Goal: Find contact information: Find contact information

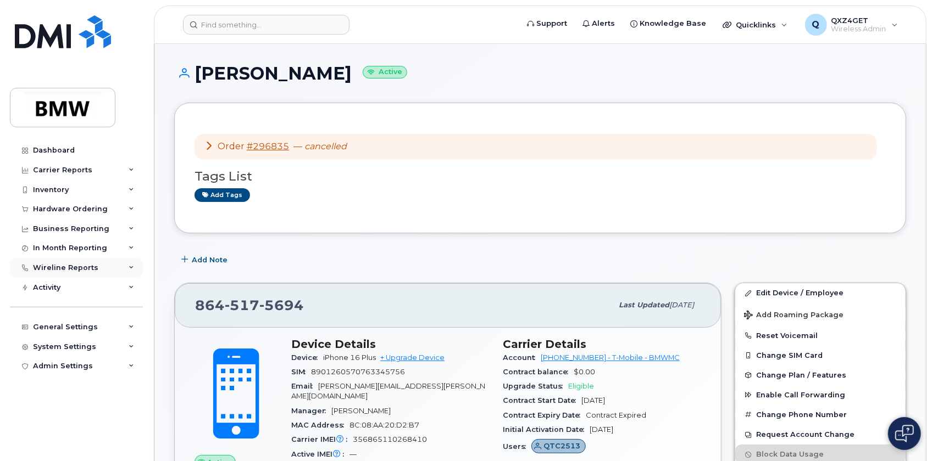
click at [74, 265] on div "Wireline Reports" at bounding box center [65, 268] width 65 height 9
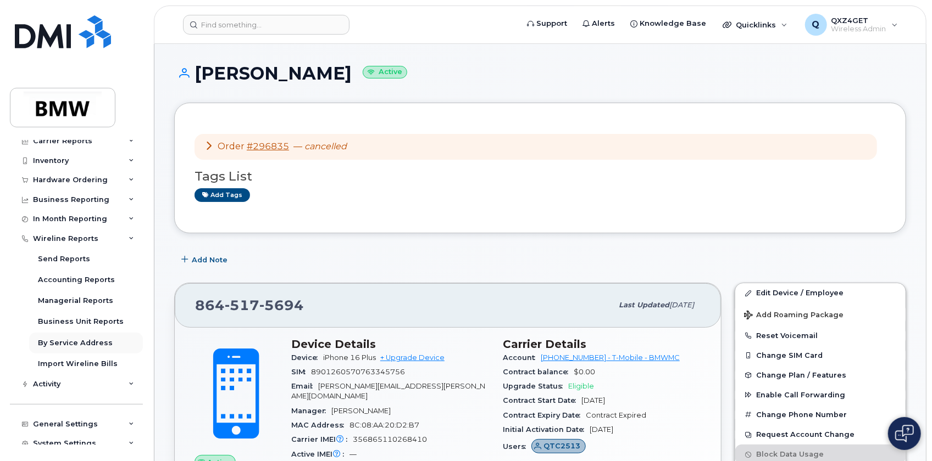
scroll to position [57, 0]
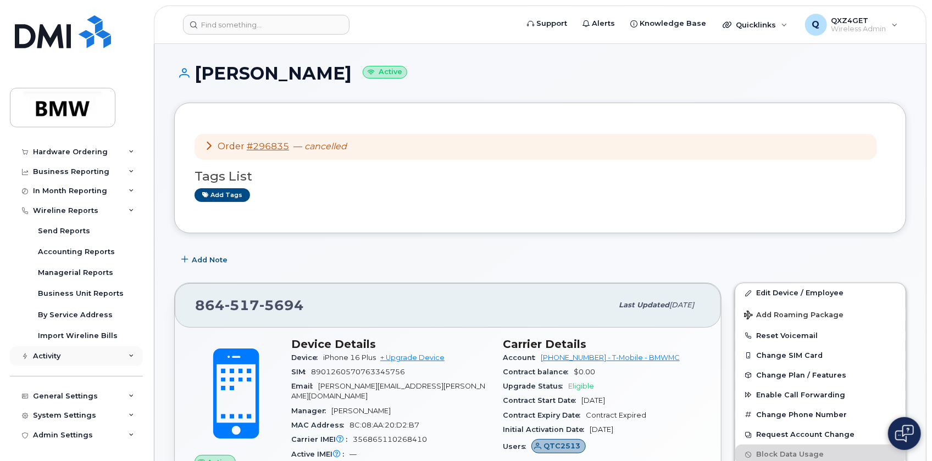
click at [82, 354] on div "Activity" at bounding box center [76, 357] width 133 height 20
click at [63, 374] on div "Travel Requests" at bounding box center [69, 377] width 62 height 10
click at [73, 375] on div "Travel Requests" at bounding box center [69, 377] width 62 height 10
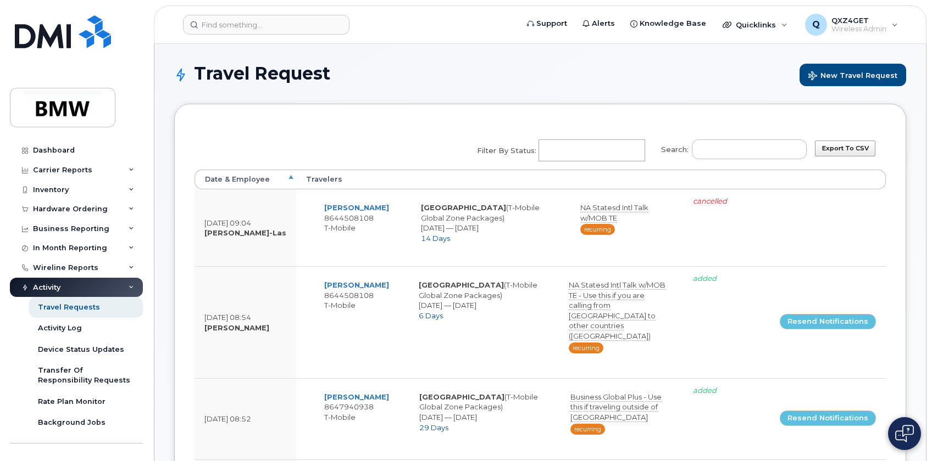
select select
click at [743, 151] on input "Search:" at bounding box center [749, 150] width 115 height 20
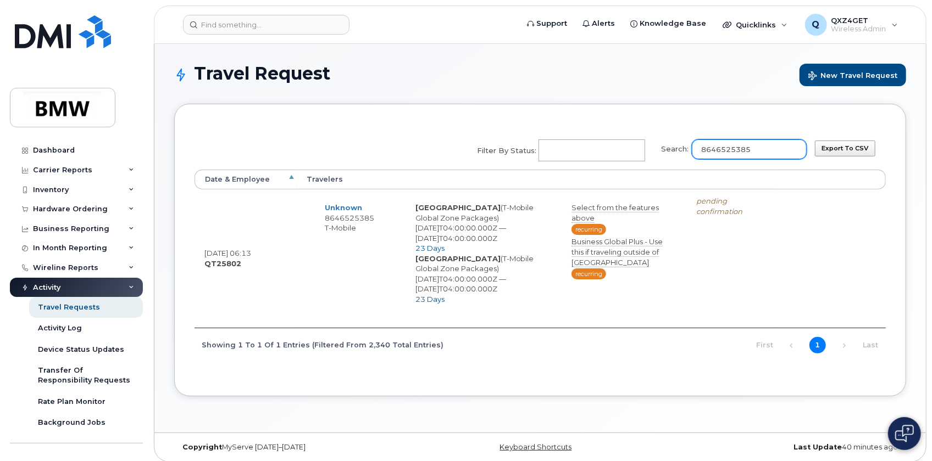
drag, startPoint x: 785, startPoint y: 148, endPoint x: 659, endPoint y: 149, distance: 125.8
click at [659, 150] on div "Search: 8646525385 Filter by Status: No matches found Added Cancelled Pending c…" at bounding box center [638, 150] width 337 height 37
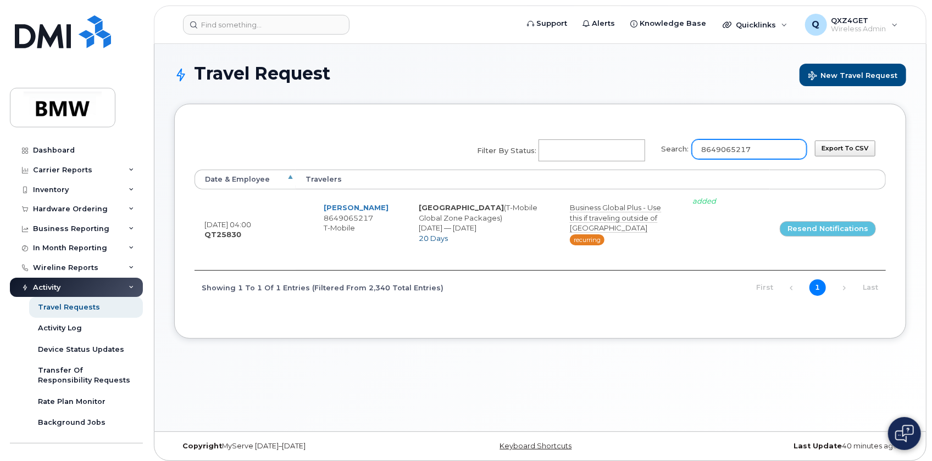
drag, startPoint x: 768, startPoint y: 149, endPoint x: 638, endPoint y: 150, distance: 129.6
click at [655, 147] on div "Search: 8649065217 Filter by Status: No matches found Added Cancelled Pending c…" at bounding box center [638, 150] width 337 height 37
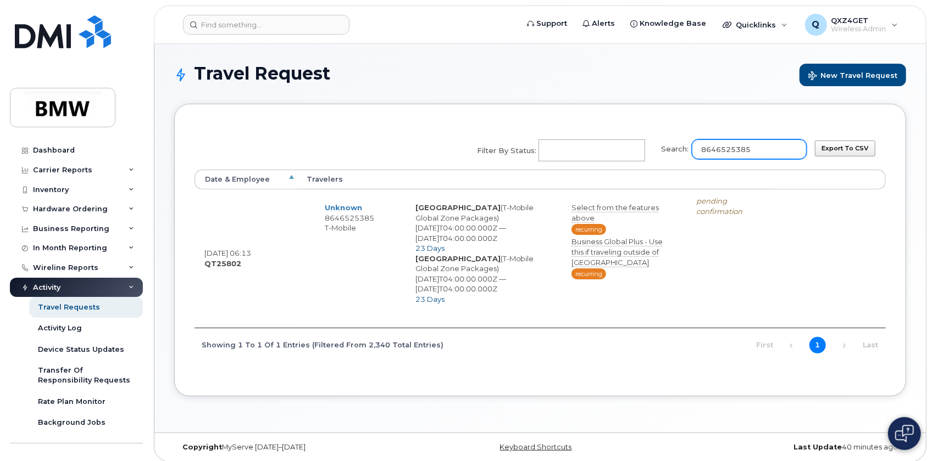
drag, startPoint x: 770, startPoint y: 147, endPoint x: 700, endPoint y: 152, distance: 70.5
click at [700, 152] on label "Search: 8646525385" at bounding box center [730, 147] width 153 height 31
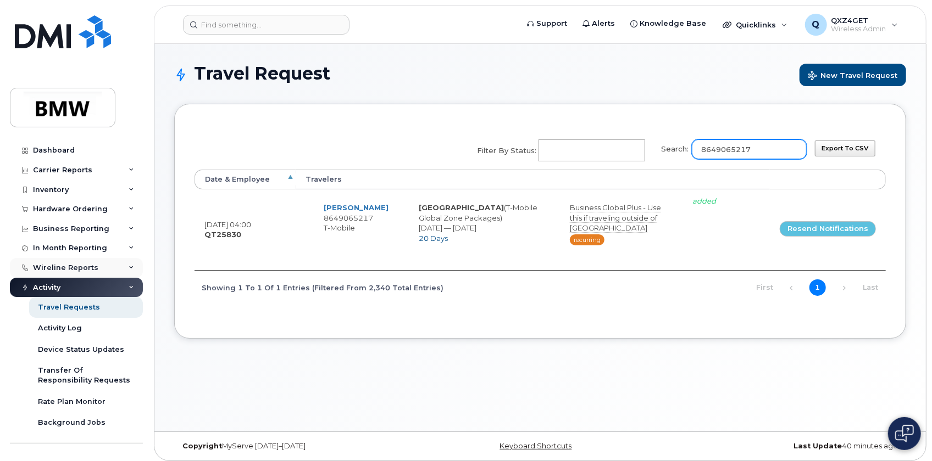
type input "8649065217"
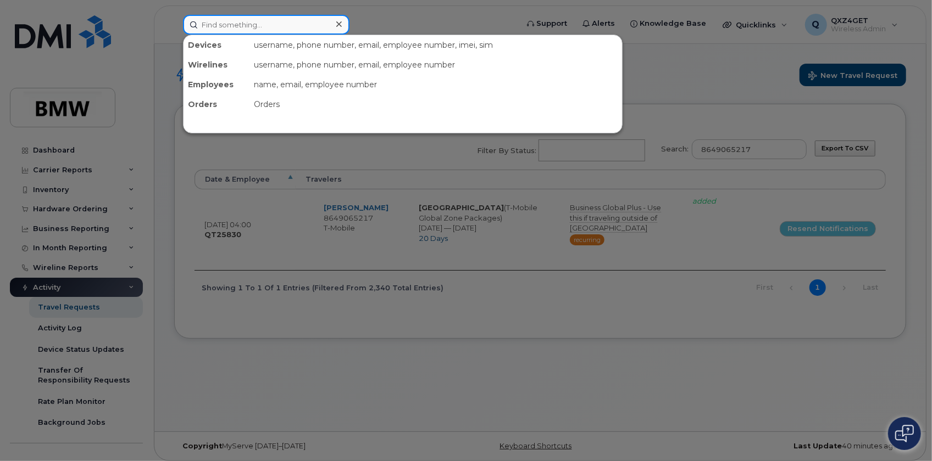
click at [255, 23] on input at bounding box center [266, 25] width 166 height 20
click at [219, 29] on input at bounding box center [266, 25] width 166 height 20
paste input "Catherine Clark"
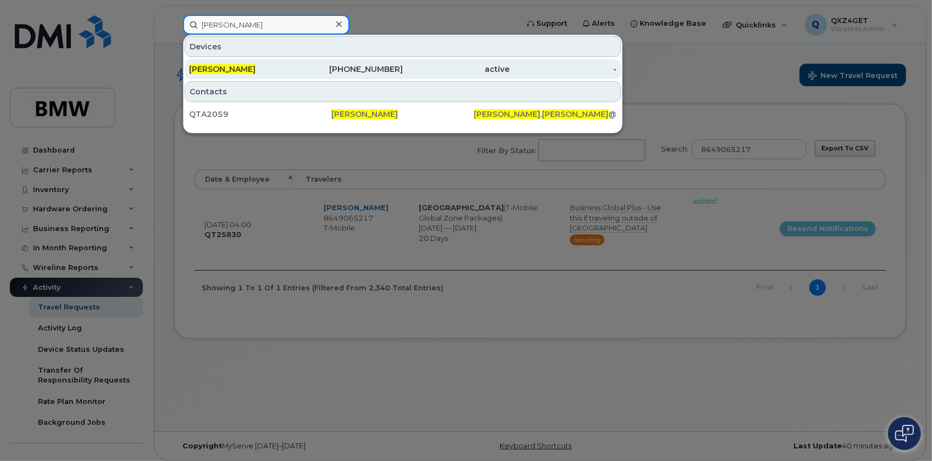
type input "Catherine Clark"
drag, startPoint x: 220, startPoint y: 59, endPoint x: 225, endPoint y: 62, distance: 6.4
click at [296, 59] on div "Catherine Clark" at bounding box center [349, 69] width 107 height 20
click at [229, 65] on span "Catherine Clark" at bounding box center [222, 69] width 66 height 10
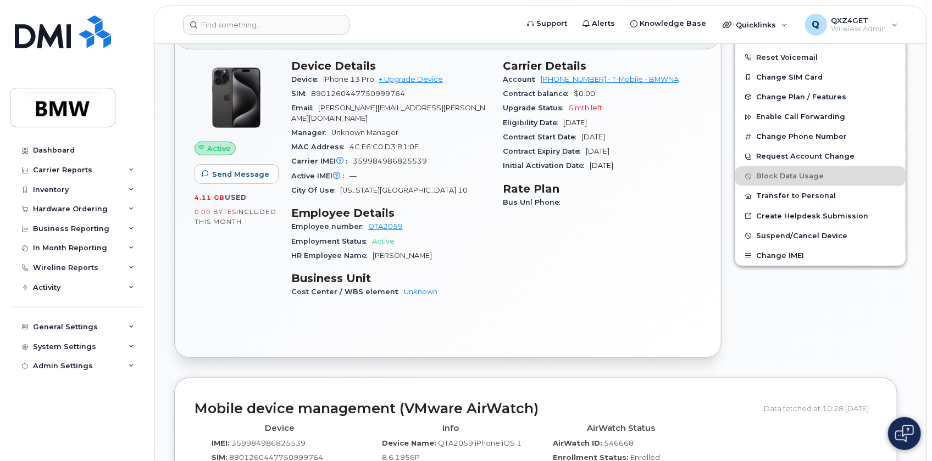
scroll to position [240, 0]
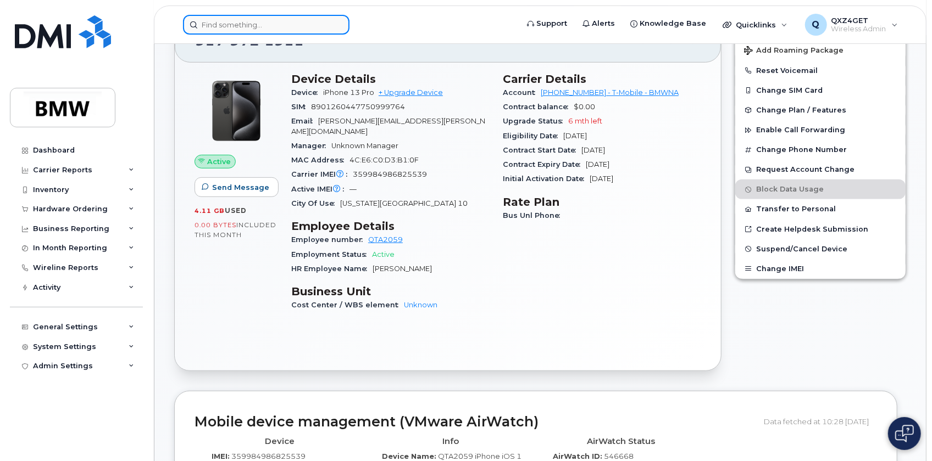
click at [238, 26] on input at bounding box center [266, 25] width 166 height 20
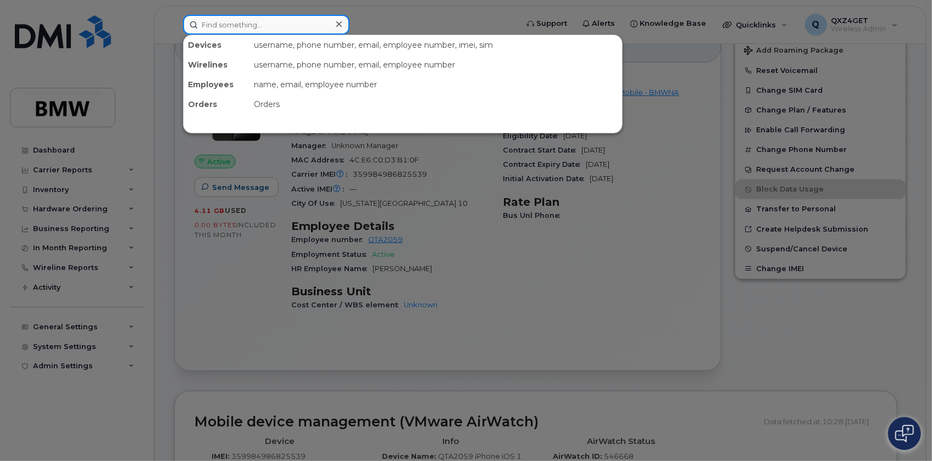
paste input "Matteo Marsilii"
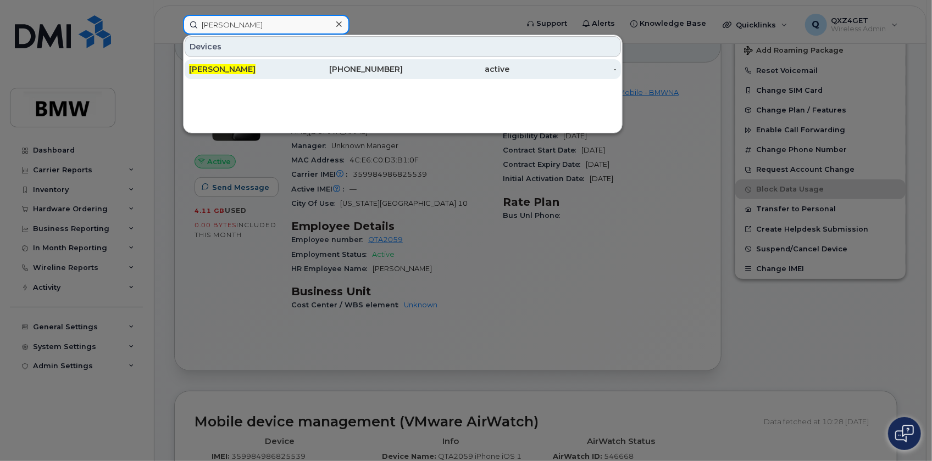
type input "Matteo Marsilii"
click at [231, 66] on span "Matteo Marsilii" at bounding box center [222, 69] width 66 height 10
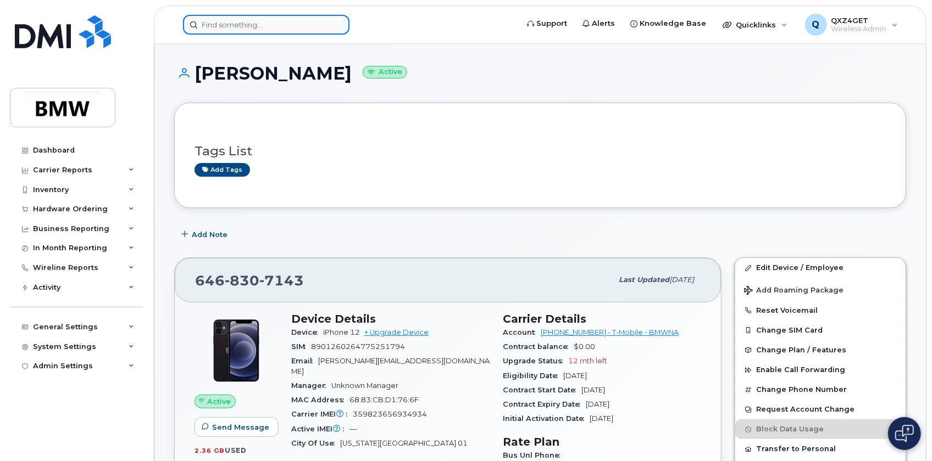
click at [235, 26] on input at bounding box center [266, 25] width 166 height 20
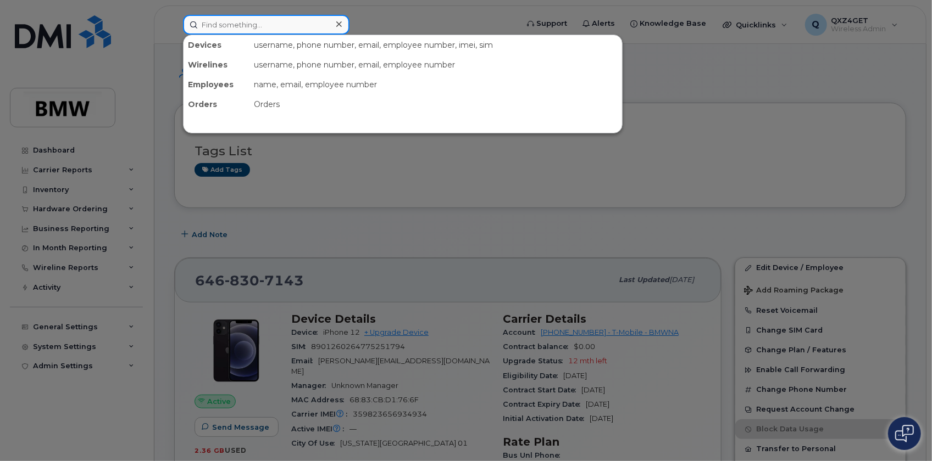
paste input "Marcus Dais"
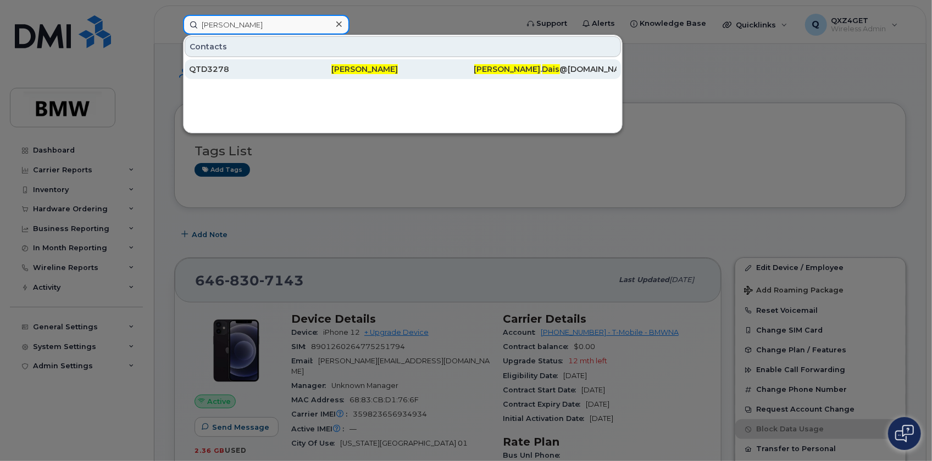
type input "Marcus Dais"
click at [222, 70] on div "QTD3278" at bounding box center [260, 69] width 142 height 11
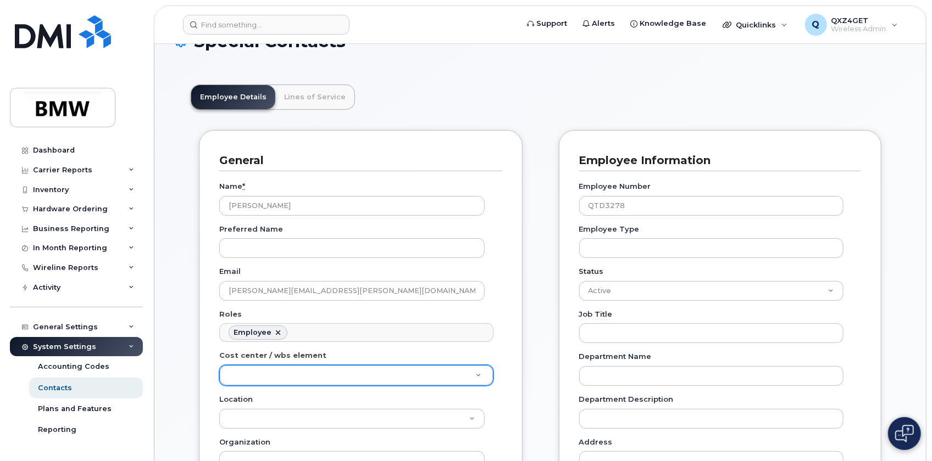
scroll to position [49, 0]
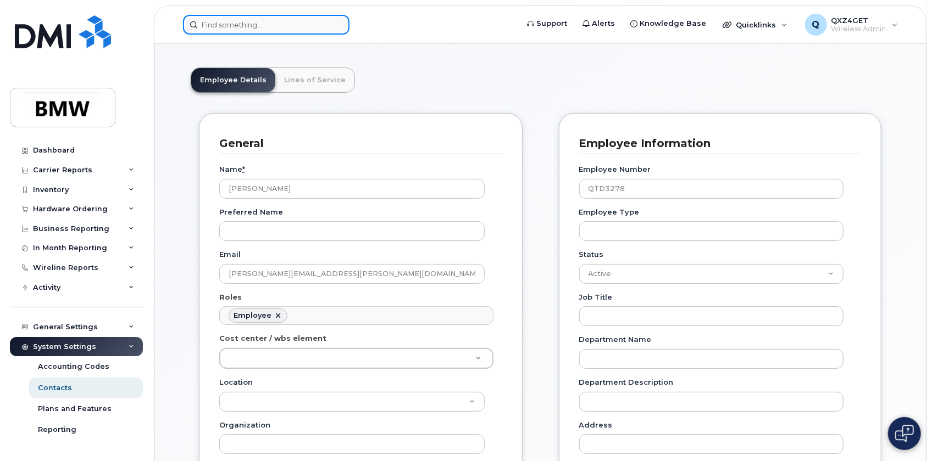
click at [221, 25] on input at bounding box center [266, 25] width 166 height 20
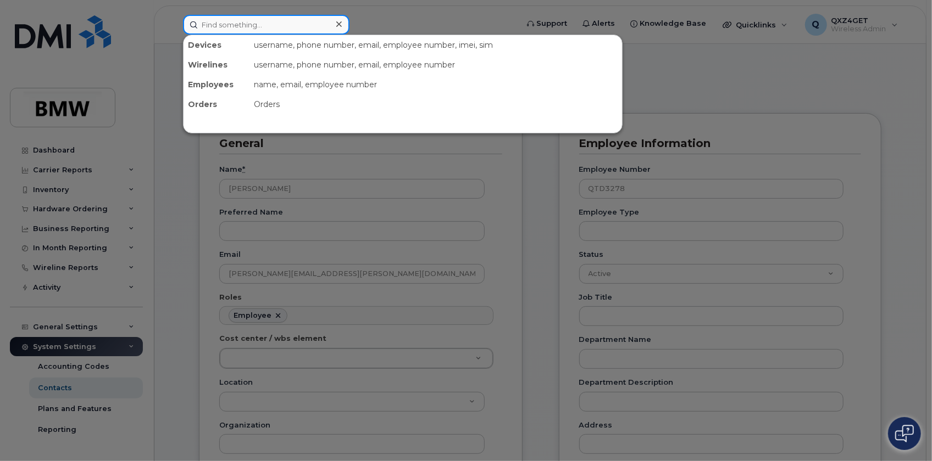
paste input "QTD3278"
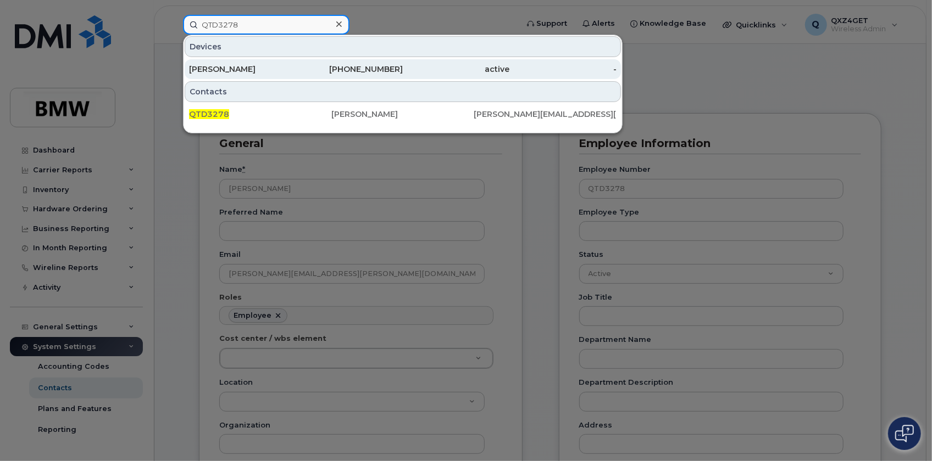
type input "QTD3278"
click at [228, 66] on div "[PERSON_NAME]" at bounding box center [242, 69] width 107 height 11
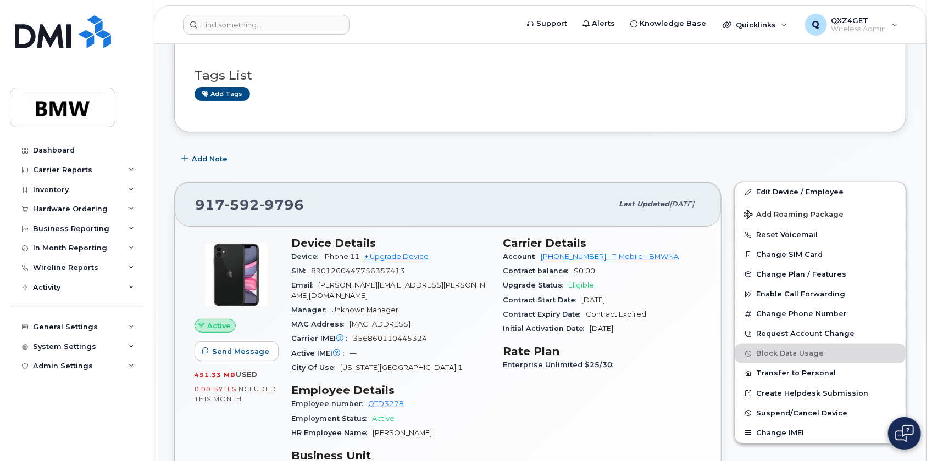
scroll to position [99, 0]
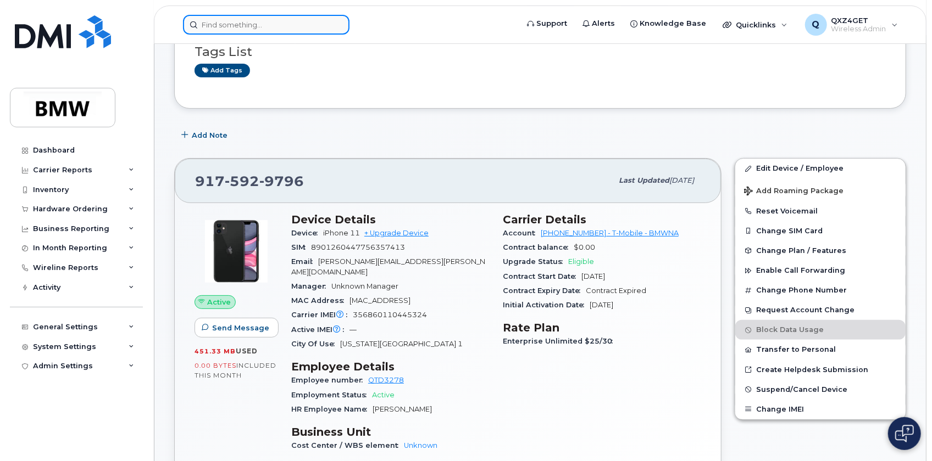
click at [224, 26] on input at bounding box center [266, 25] width 166 height 20
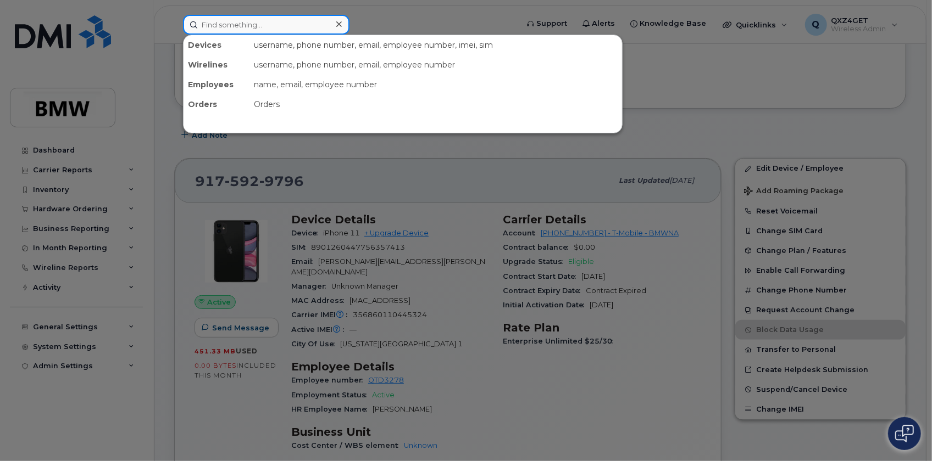
paste input "QTD7695"
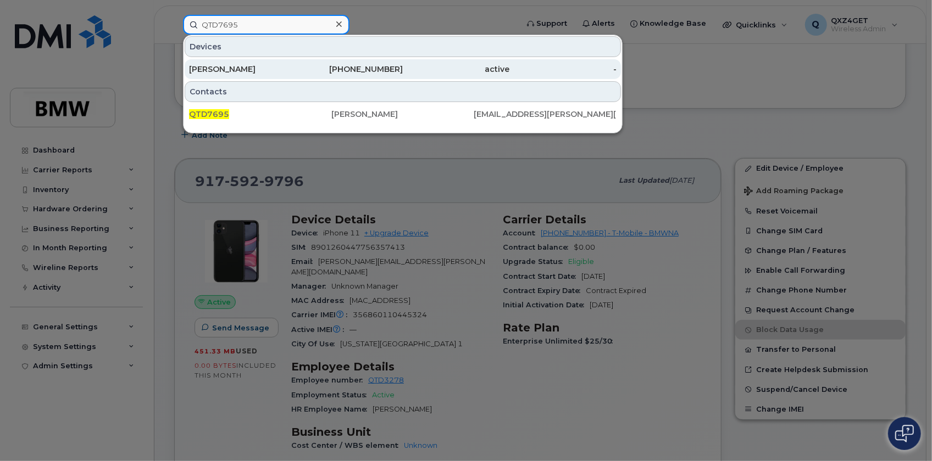
type input "QTD7695"
click at [212, 69] on div "[PERSON_NAME]" at bounding box center [242, 69] width 107 height 11
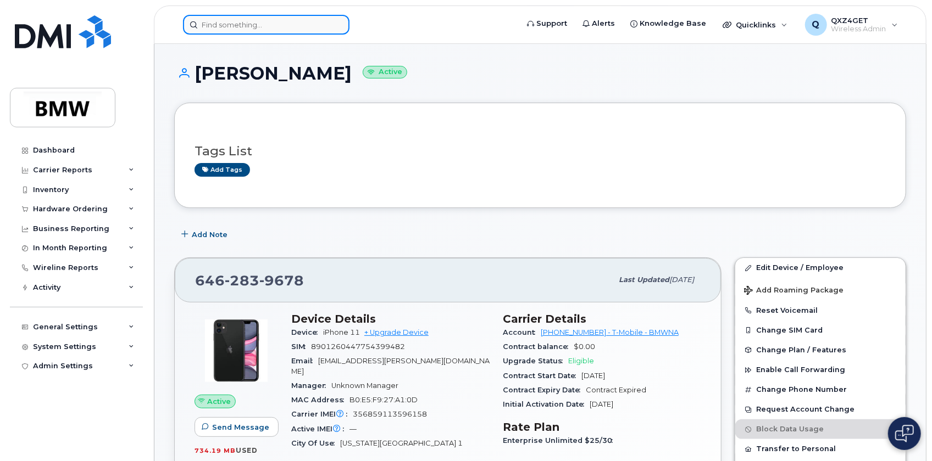
click at [227, 27] on input at bounding box center [266, 25] width 166 height 20
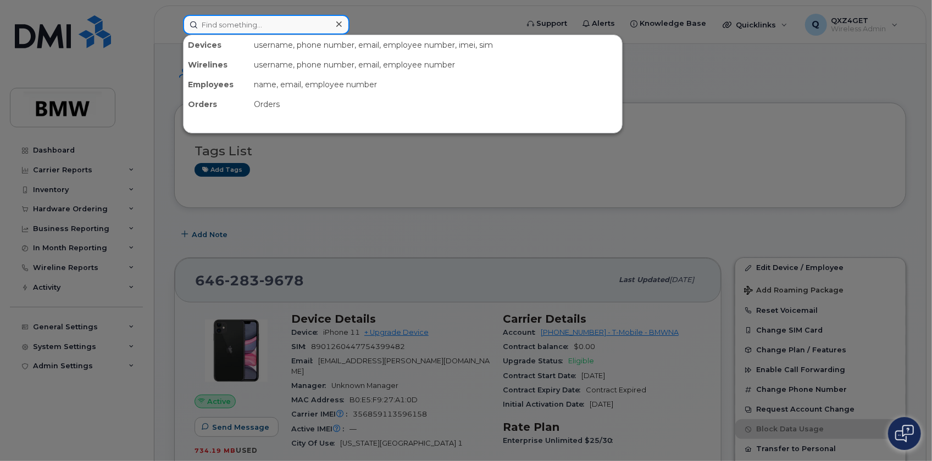
paste input "QTD7270"
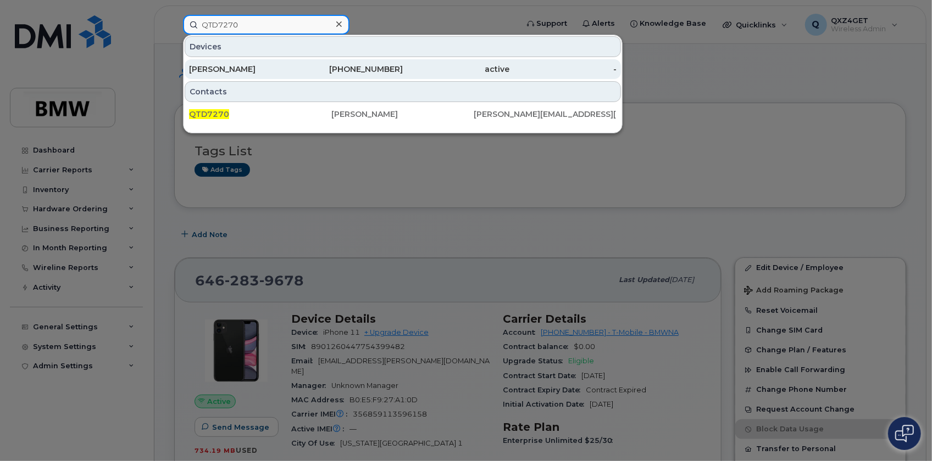
type input "QTD7270"
click at [238, 64] on div "[PERSON_NAME]" at bounding box center [242, 69] width 107 height 11
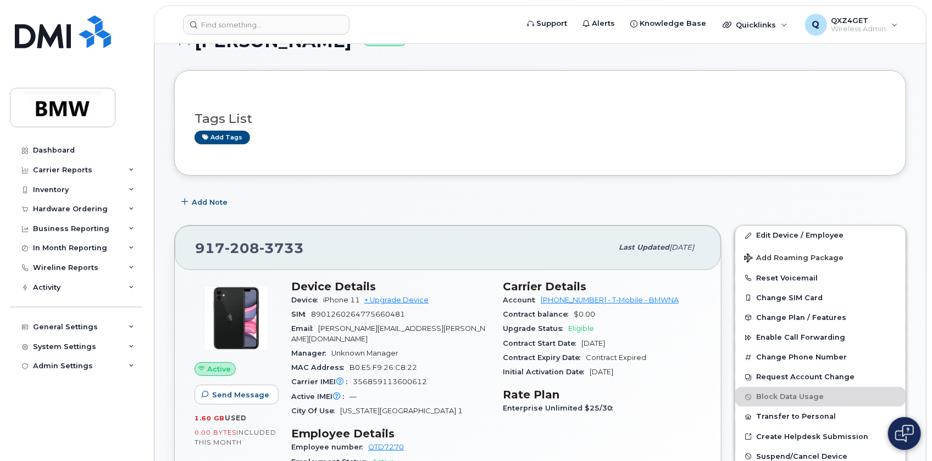
scroll to position [49, 0]
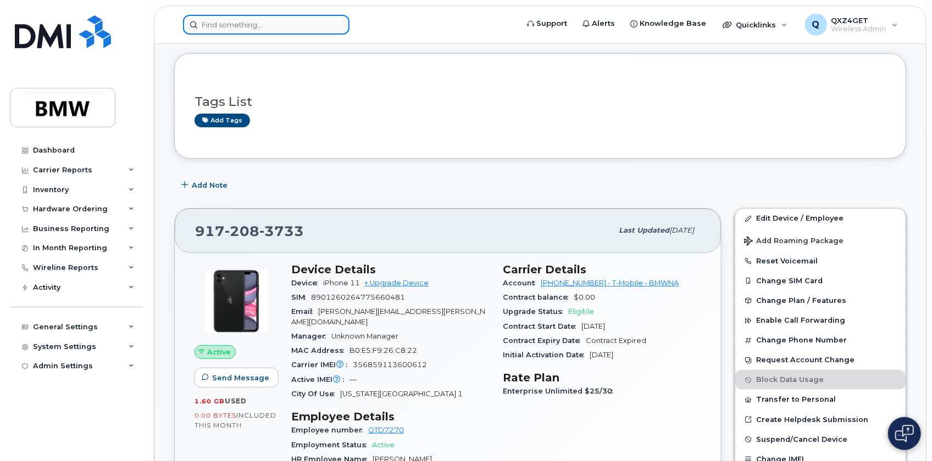
click at [237, 21] on input at bounding box center [266, 25] width 166 height 20
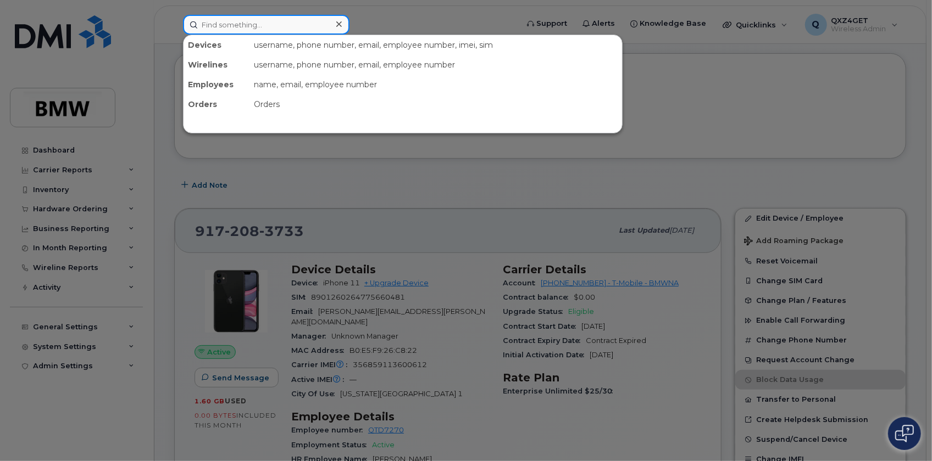
paste input "QTE6488"
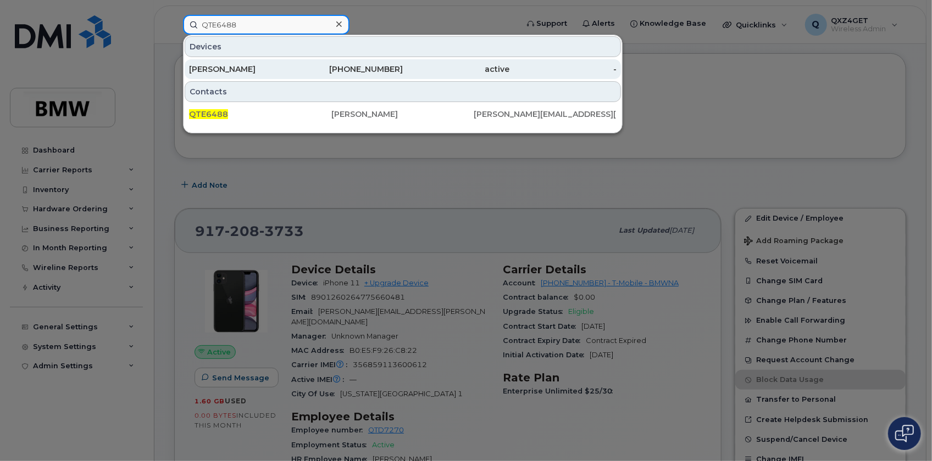
type input "QTE6488"
click at [226, 69] on div "Claudio Aragao" at bounding box center [242, 69] width 107 height 11
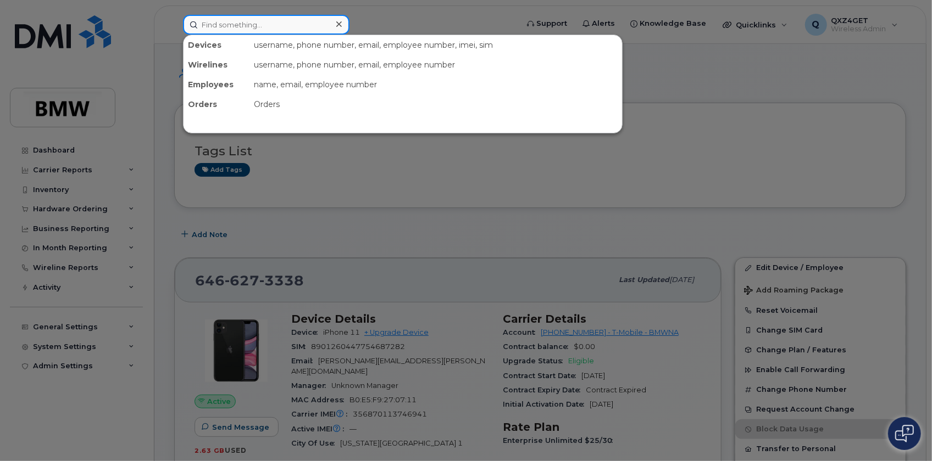
click at [231, 21] on input at bounding box center [266, 25] width 166 height 20
paste input "QTA2059)"
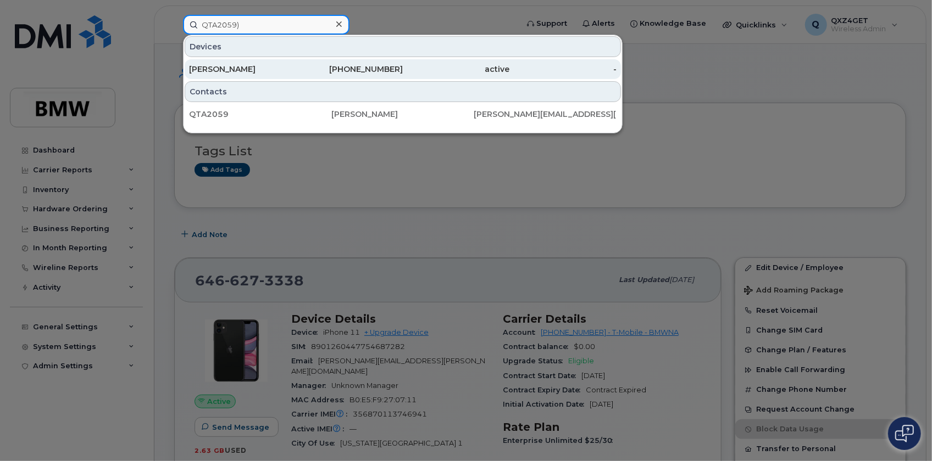
type input "QTA2059)"
click at [231, 67] on div "[PERSON_NAME]" at bounding box center [242, 69] width 107 height 11
click at [219, 66] on div "[PERSON_NAME]" at bounding box center [242, 69] width 107 height 11
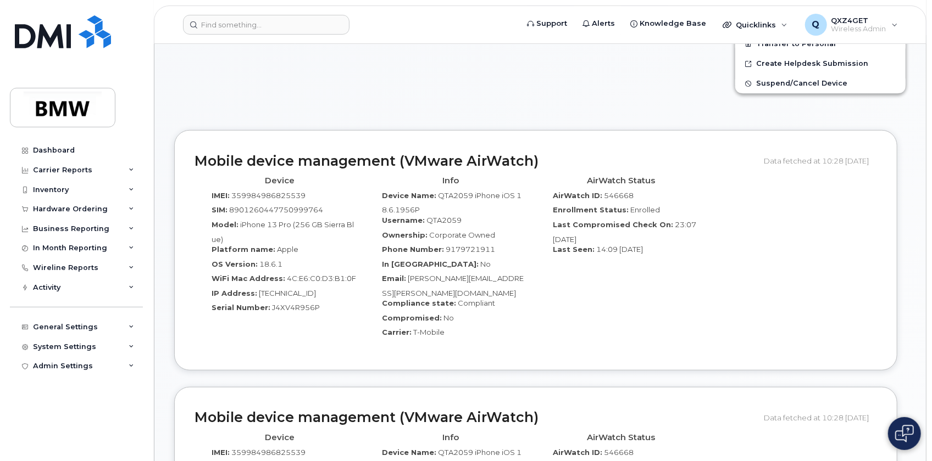
scroll to position [399, 0]
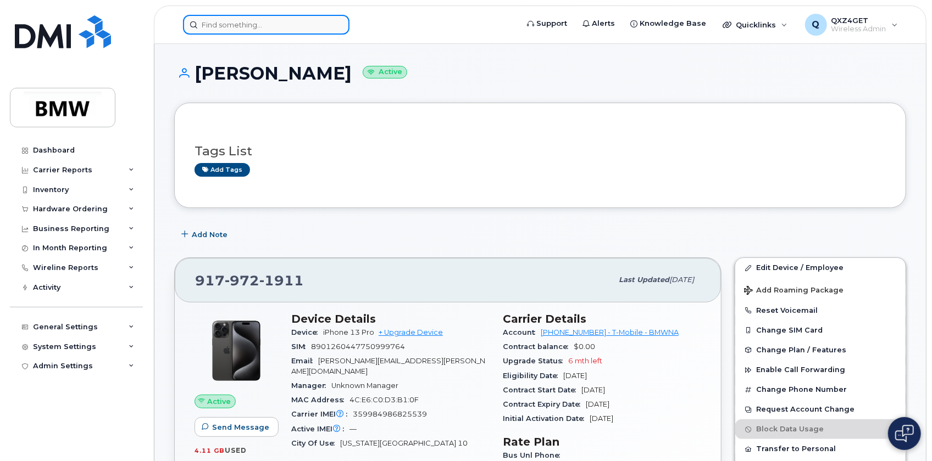
click at [235, 26] on input at bounding box center [266, 25] width 166 height 20
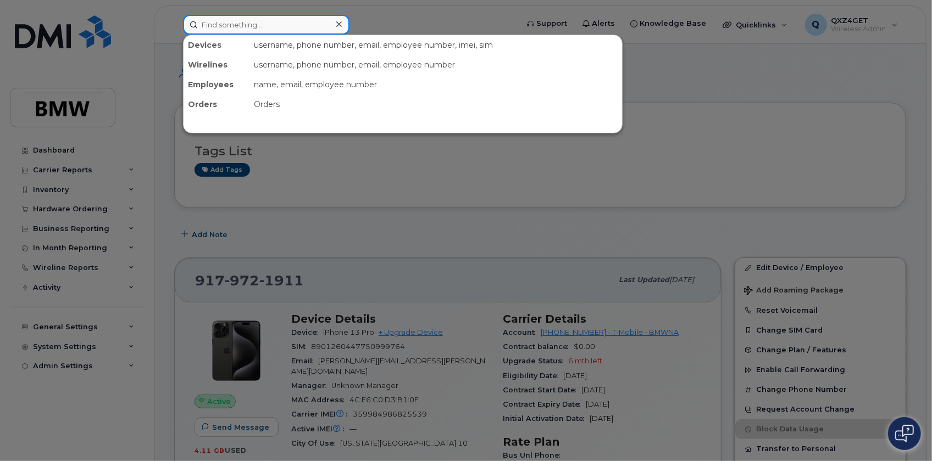
drag, startPoint x: 239, startPoint y: 26, endPoint x: 235, endPoint y: 21, distance: 7.0
paste input "QTC5815)"
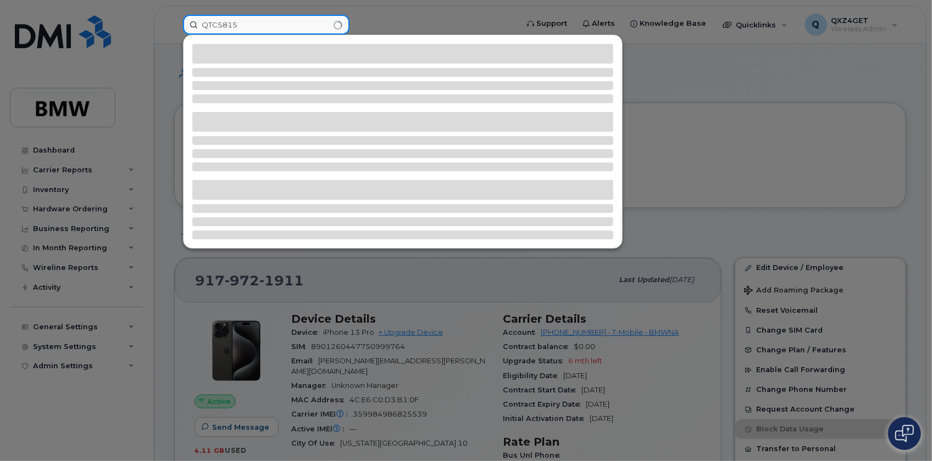
scroll to position [0, 82]
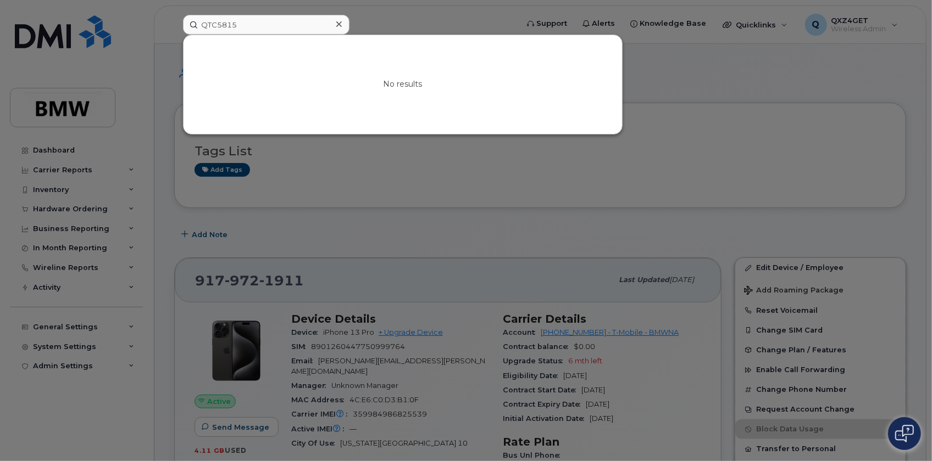
drag, startPoint x: 296, startPoint y: 29, endPoint x: 572, endPoint y: 222, distance: 337.7
click at [572, 222] on div at bounding box center [466, 230] width 932 height 461
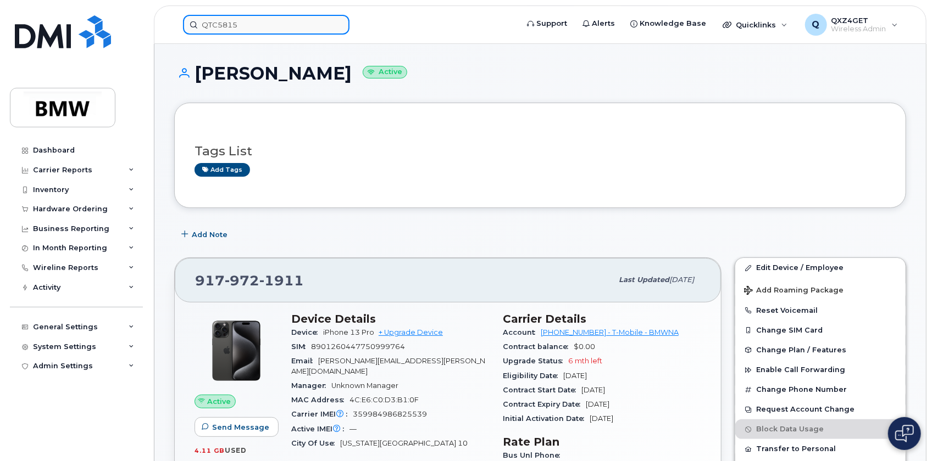
click at [247, 19] on input "QTC5815" at bounding box center [266, 25] width 166 height 20
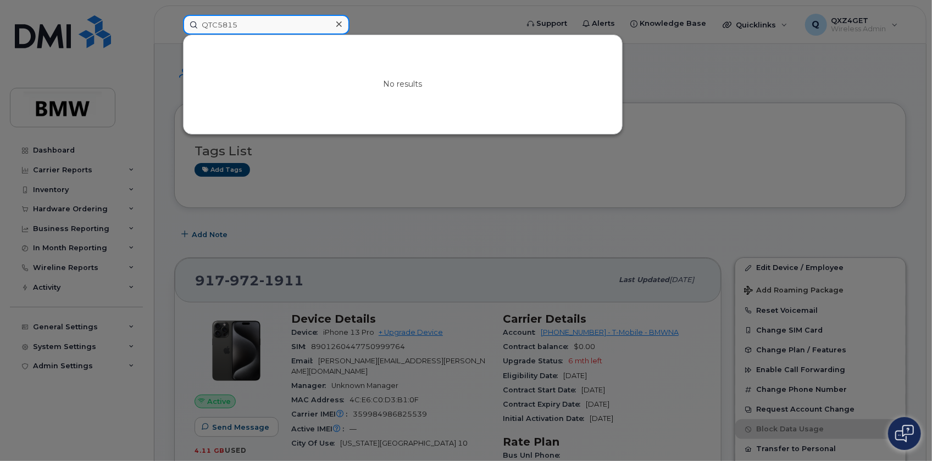
drag, startPoint x: 247, startPoint y: 22, endPoint x: 190, endPoint y: 27, distance: 57.3
click at [188, 27] on input "QTC5815" at bounding box center [266, 25] width 166 height 20
paste input
type input "QTC5815"
click at [203, 27] on input "QTC5815" at bounding box center [266, 25] width 166 height 20
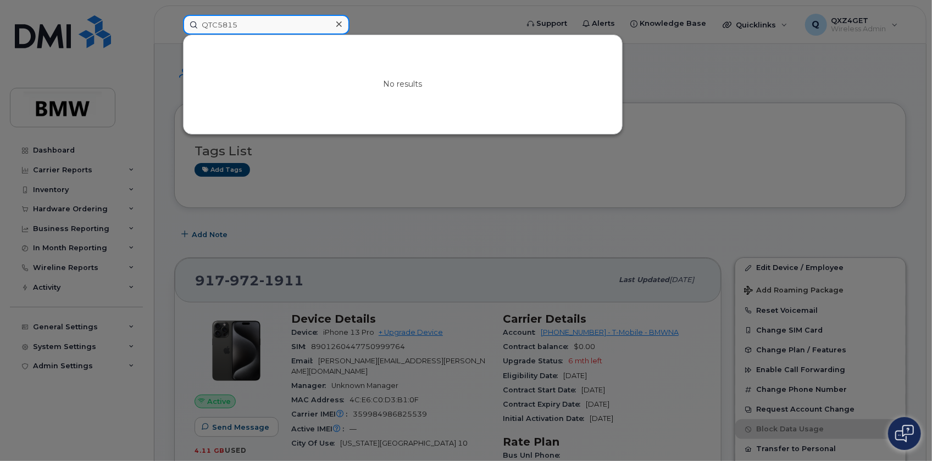
click at [258, 29] on input "QTC5815" at bounding box center [266, 25] width 166 height 20
drag, startPoint x: 258, startPoint y: 29, endPoint x: 209, endPoint y: 29, distance: 48.3
click at [209, 29] on input "QTC5815" at bounding box center [266, 25] width 166 height 20
click at [242, 22] on input "QTC5815" at bounding box center [266, 25] width 166 height 20
drag, startPoint x: 242, startPoint y: 22, endPoint x: 170, endPoint y: 24, distance: 72.0
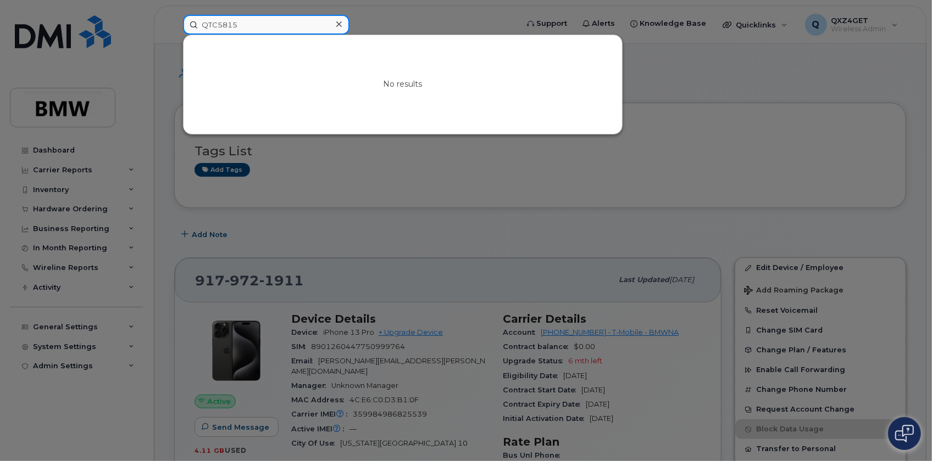
click at [174, 24] on div "QTC5815 No results" at bounding box center [346, 25] width 345 height 20
paste input "Matteo Marsilii"
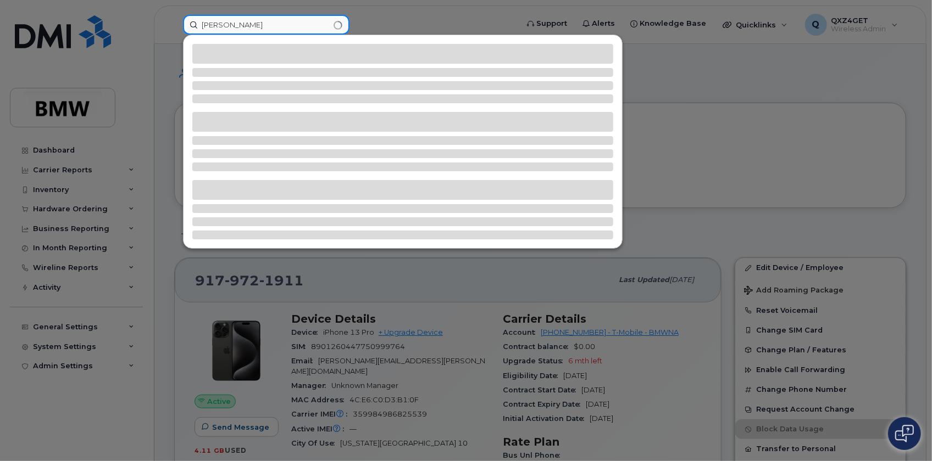
type input "Matteo Marsilii"
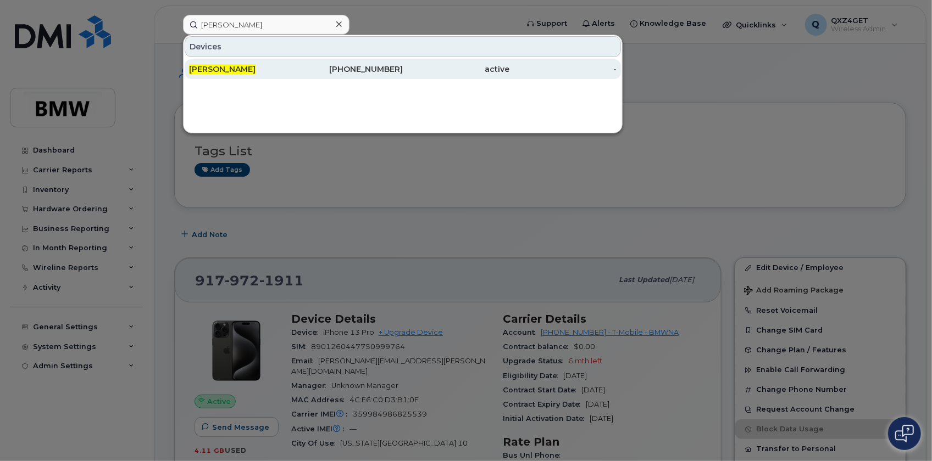
click at [212, 66] on span "Matteo Marsilii" at bounding box center [222, 69] width 66 height 10
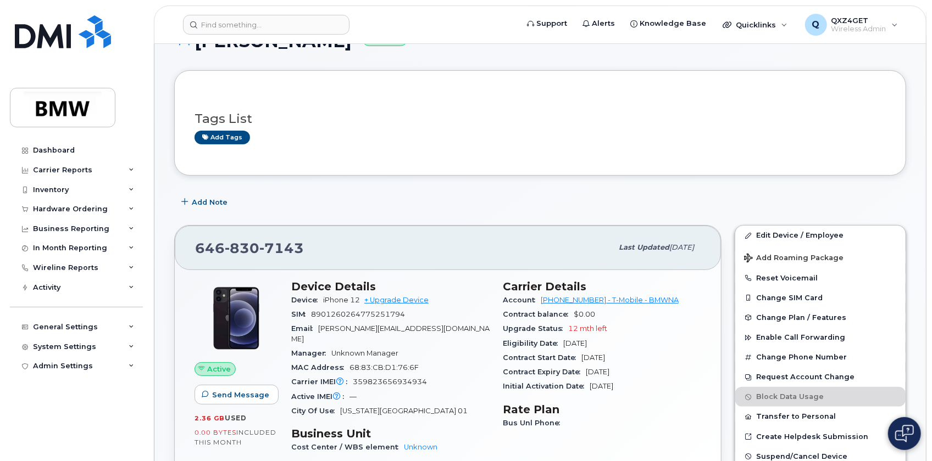
scroll to position [49, 0]
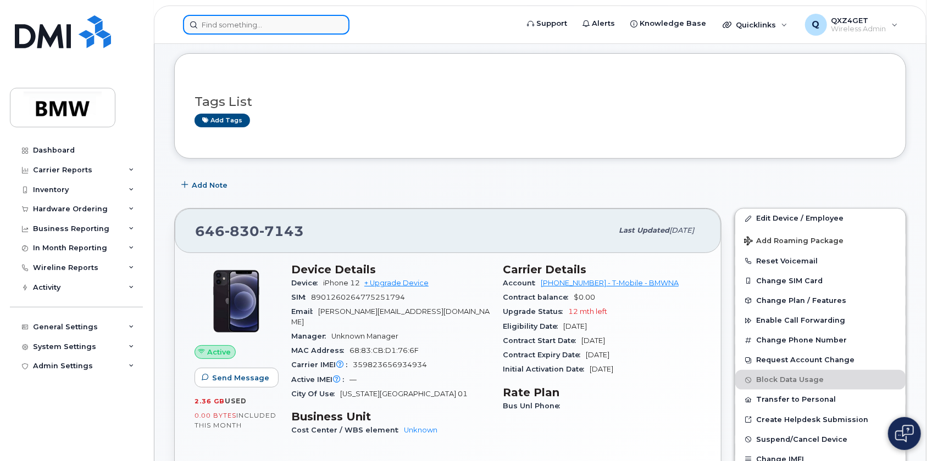
click at [237, 25] on input at bounding box center [266, 25] width 166 height 20
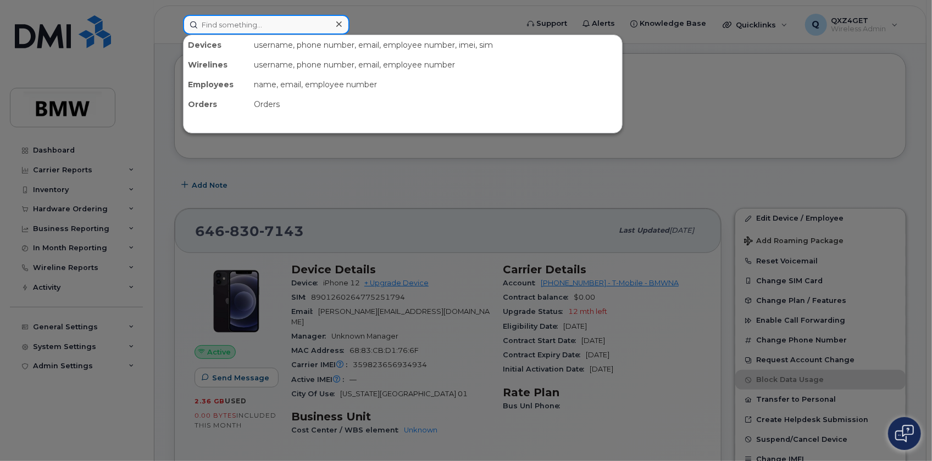
paste input "QTD3278"
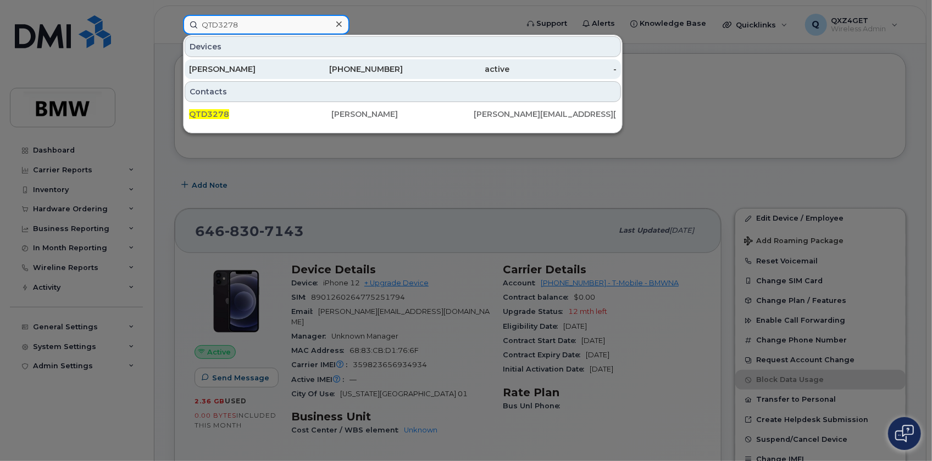
type input "QTD3278"
click at [220, 66] on div "[PERSON_NAME]" at bounding box center [242, 69] width 107 height 11
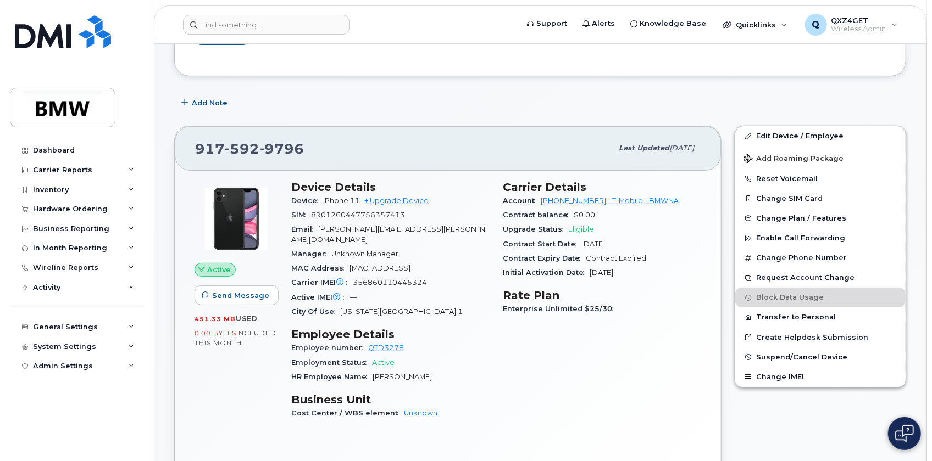
scroll to position [149, 0]
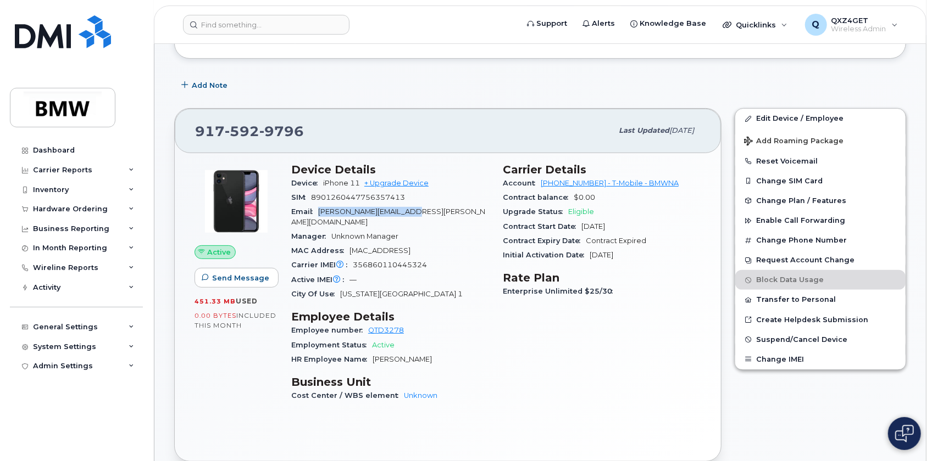
drag, startPoint x: 415, startPoint y: 210, endPoint x: 320, endPoint y: 211, distance: 95.0
click at [320, 211] on div "Email [PERSON_NAME][EMAIL_ADDRESS][PERSON_NAME][DOMAIN_NAME]" at bounding box center [390, 217] width 198 height 25
copy span "[PERSON_NAME][EMAIL_ADDRESS][PERSON_NAME][DOMAIN_NAME]"
click at [791, 116] on link "Edit Device / Employee" at bounding box center [820, 119] width 170 height 20
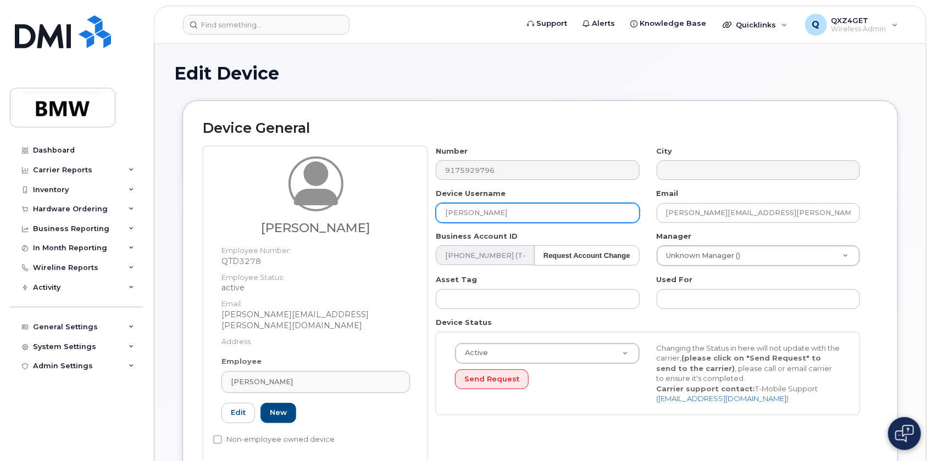
drag, startPoint x: 525, startPoint y: 214, endPoint x: 413, endPoint y: 213, distance: 112.1
click at [413, 213] on div "[PERSON_NAME] Employee Number: QTD3278 Employee Status: active Email: [PERSON_N…" at bounding box center [540, 305] width 675 height 319
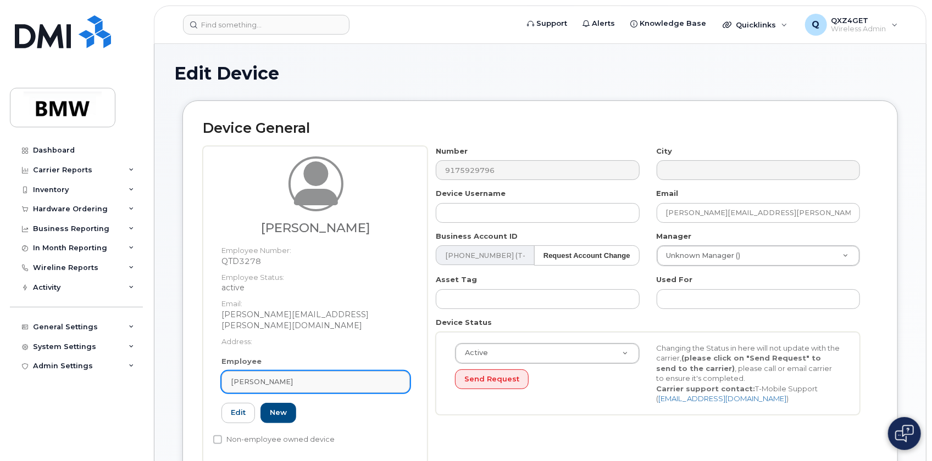
click at [266, 377] on span "[PERSON_NAME]" at bounding box center [262, 382] width 62 height 10
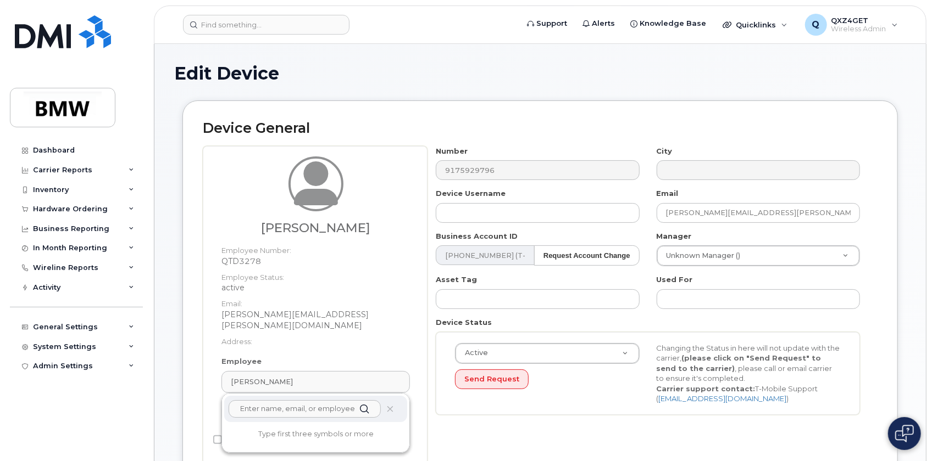
paste input "[PERSON_NAME][EMAIL_ADDRESS][PERSON_NAME][DOMAIN_NAME]"
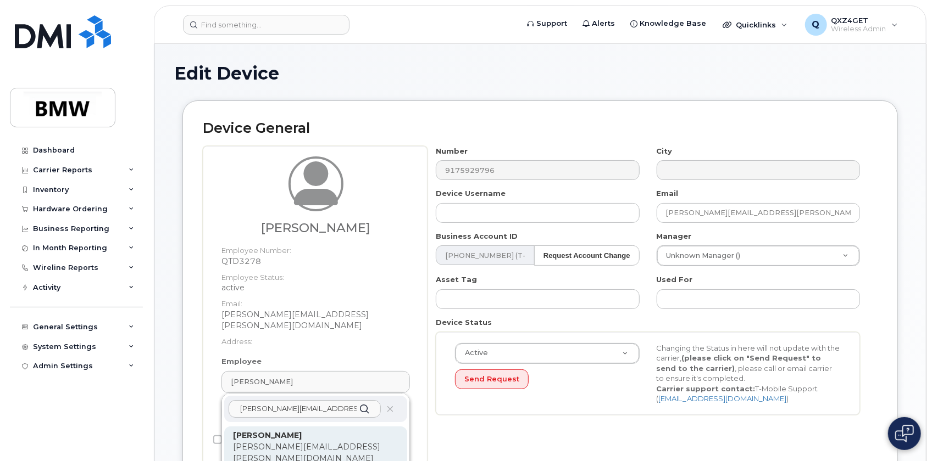
type input "Marcus.Dais@mininyc.com"
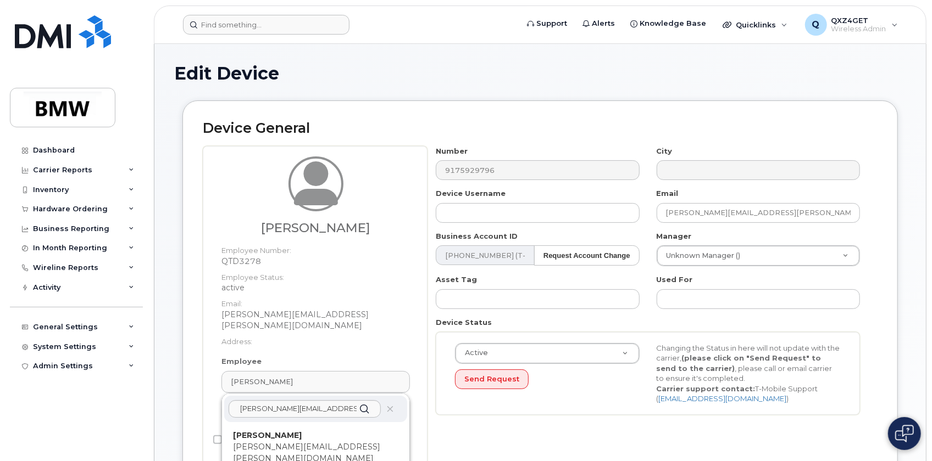
drag, startPoint x: 276, startPoint y: 433, endPoint x: 510, endPoint y: 29, distance: 466.9
click at [277, 442] on p "Marcus.Dais@mininyc.com" at bounding box center [315, 453] width 165 height 23
type input "Marcus Dais"
type input "marcus.dais@mininyc.com"
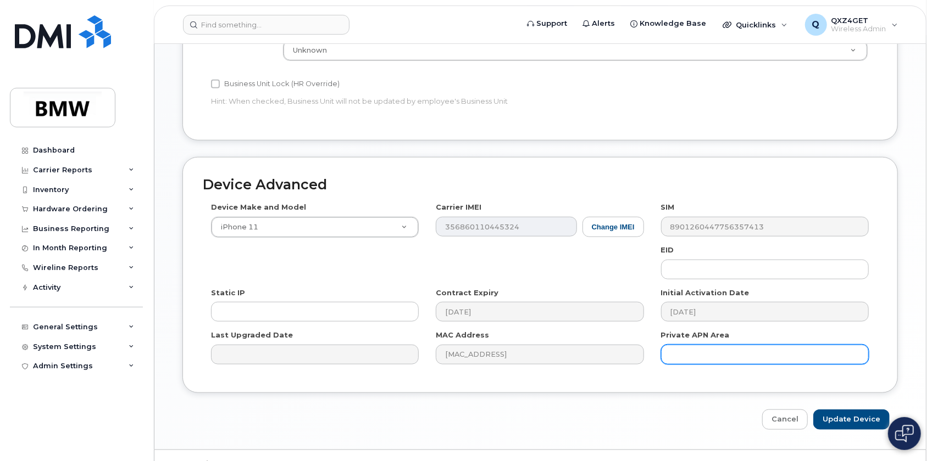
scroll to position [534, 0]
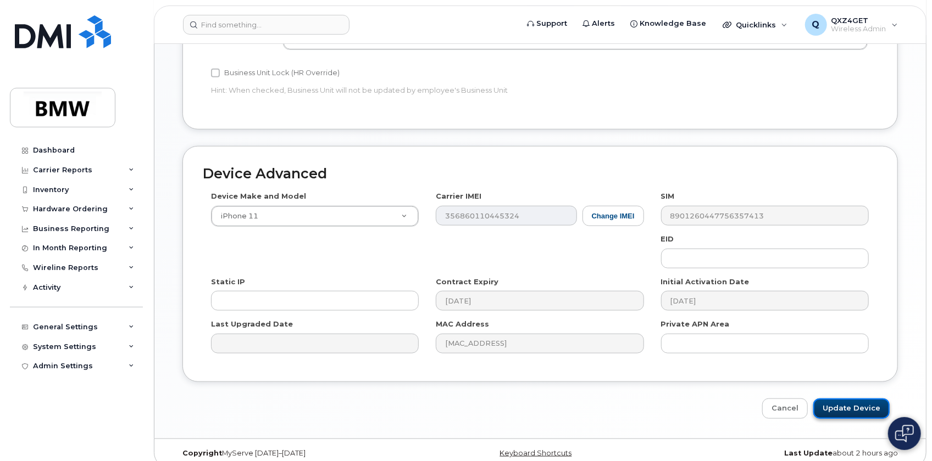
click at [847, 399] on input "Update Device" at bounding box center [851, 409] width 76 height 20
type input "Saving..."
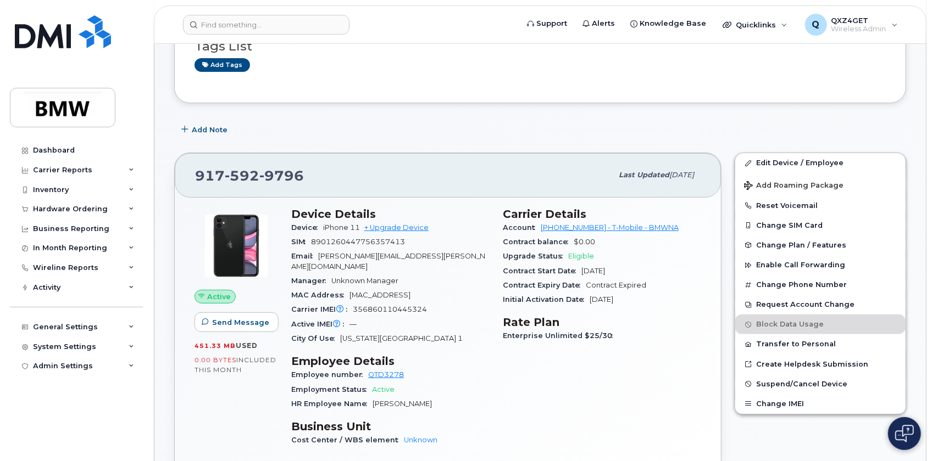
scroll to position [99, 0]
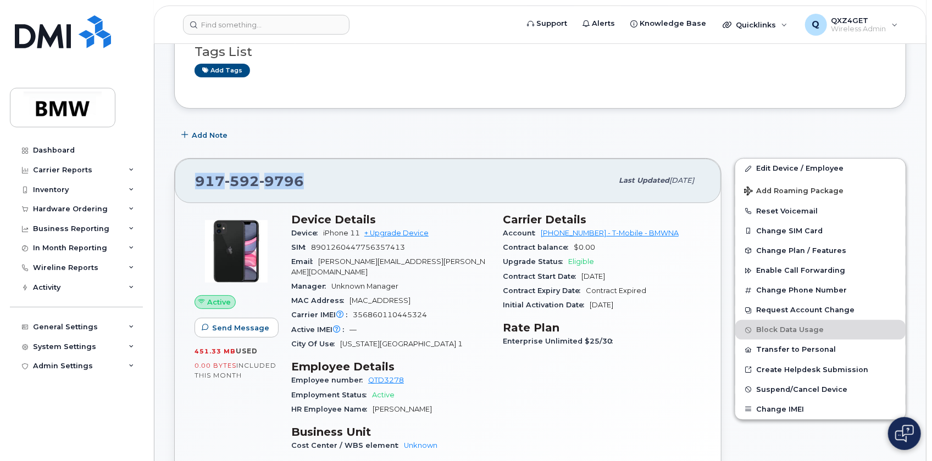
drag, startPoint x: 324, startPoint y: 180, endPoint x: 196, endPoint y: 185, distance: 128.1
click at [196, 185] on div "917 592 9796" at bounding box center [403, 180] width 417 height 23
copy span "917 592 9796"
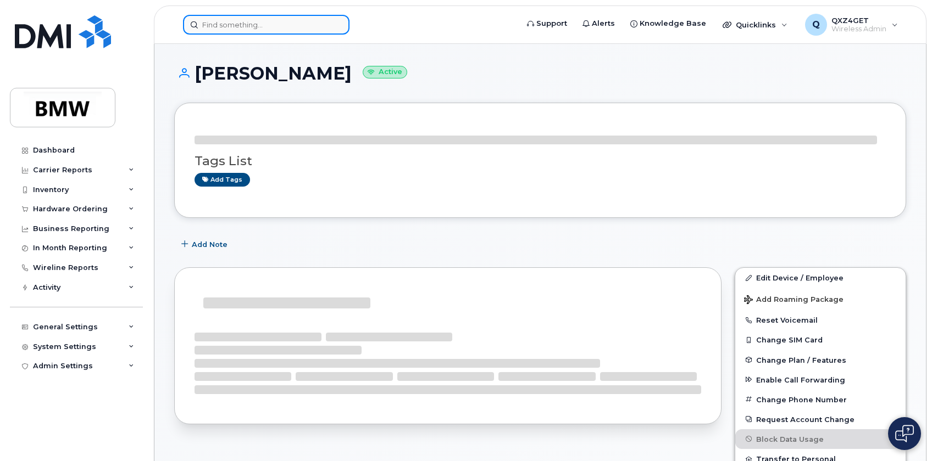
click at [231, 23] on input at bounding box center [266, 25] width 166 height 20
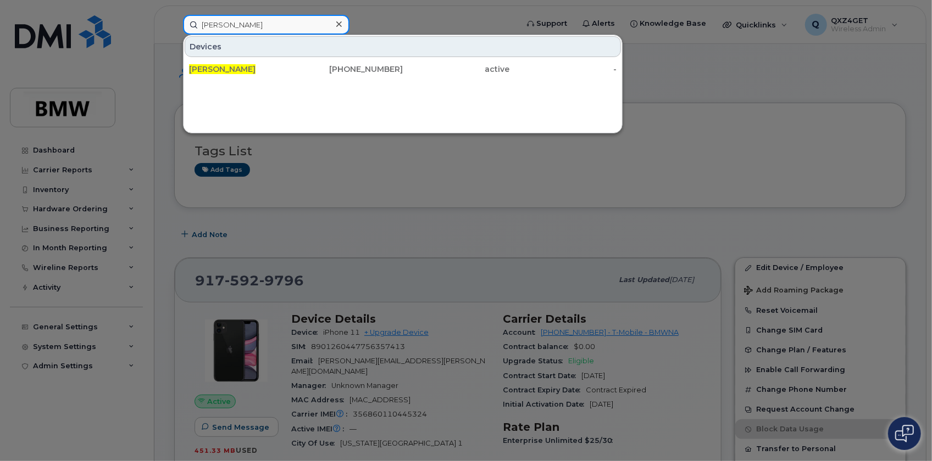
type input "leah nodvin"
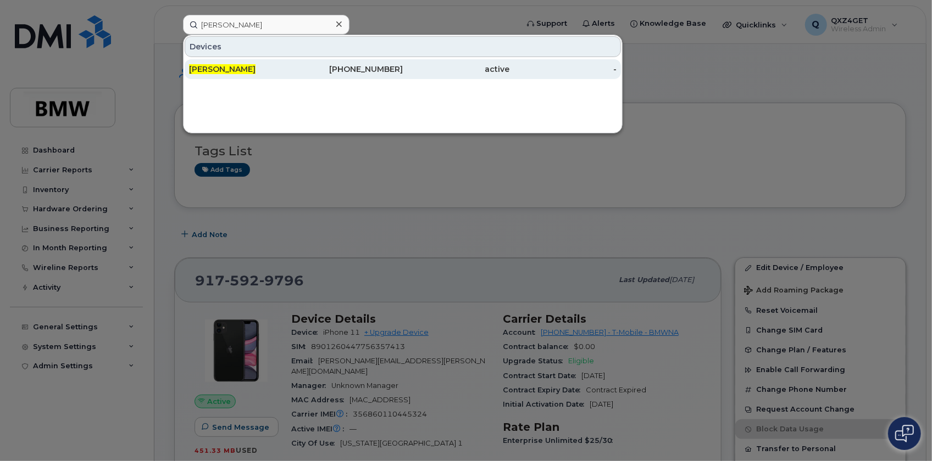
click at [235, 66] on span "[PERSON_NAME]" at bounding box center [222, 69] width 66 height 10
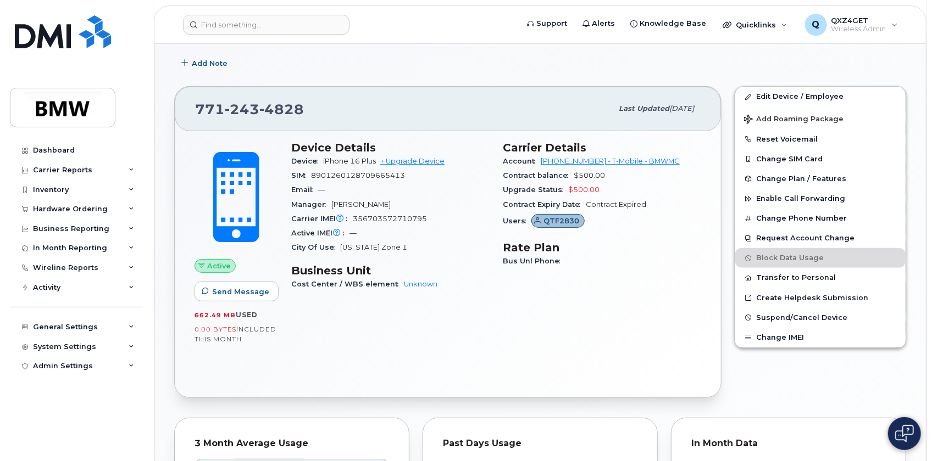
scroll to position [154, 0]
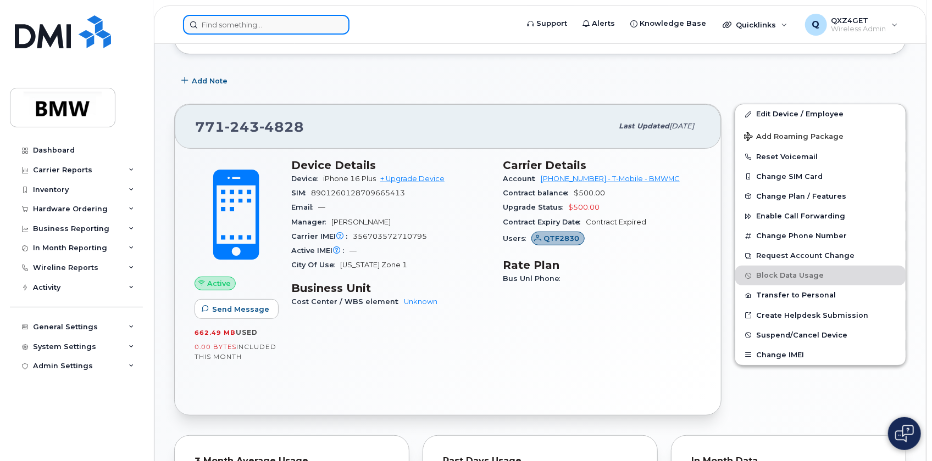
click at [234, 22] on input at bounding box center [266, 25] width 166 height 20
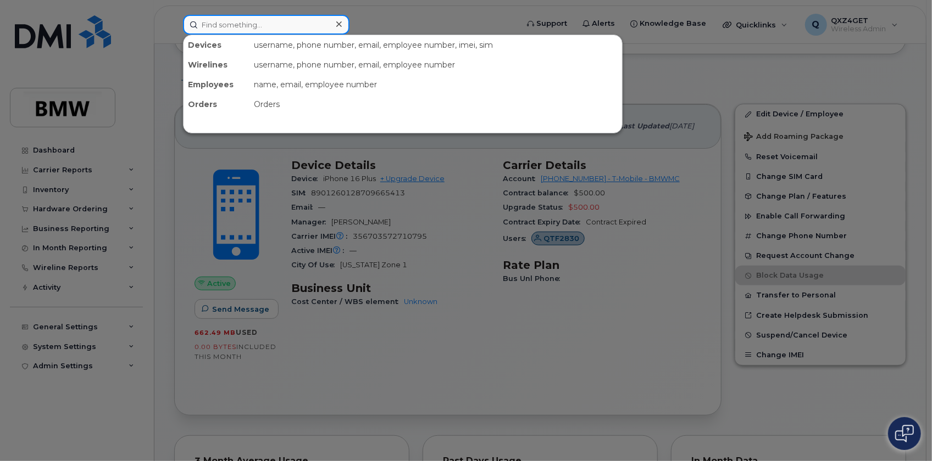
paste input "[PERSON_NAME]"
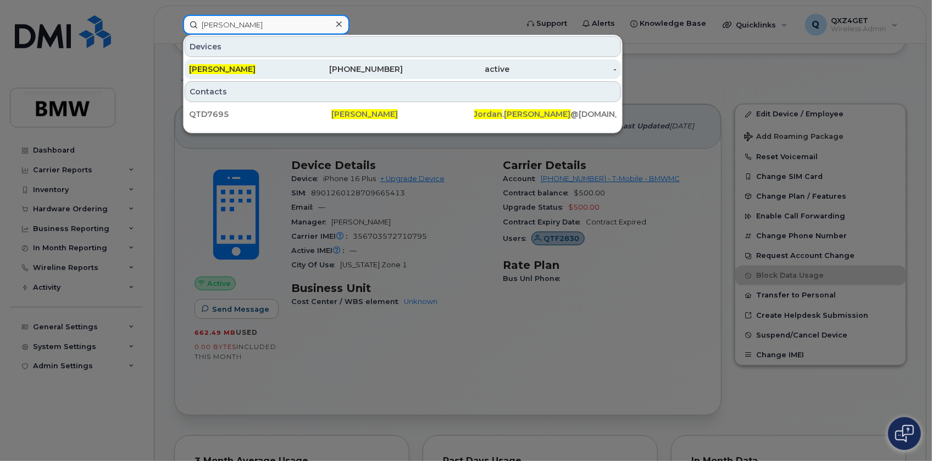
type input "[PERSON_NAME]"
click at [227, 68] on span "[PERSON_NAME]" at bounding box center [222, 69] width 66 height 10
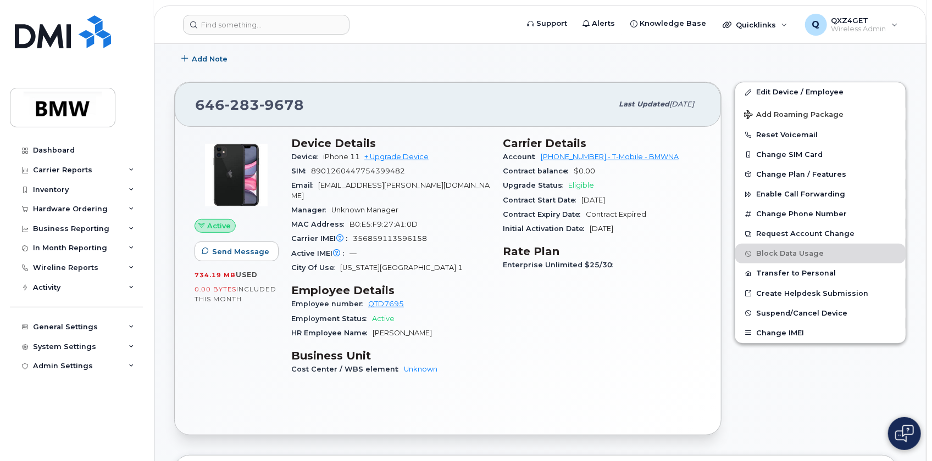
scroll to position [199, 0]
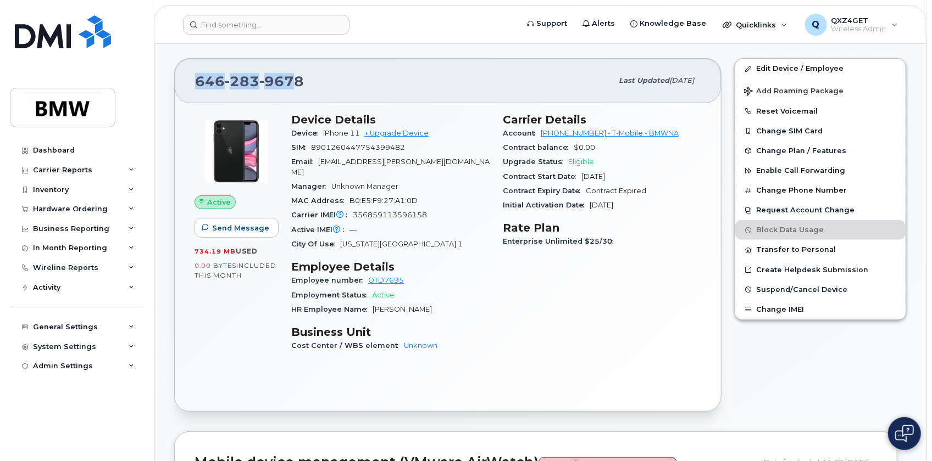
drag, startPoint x: 296, startPoint y: 78, endPoint x: 198, endPoint y: 84, distance: 98.0
click at [198, 84] on span "[PHONE_NUMBER]" at bounding box center [249, 81] width 109 height 16
drag, startPoint x: 207, startPoint y: 84, endPoint x: 311, endPoint y: 73, distance: 105.0
click at [311, 73] on div "[PHONE_NUMBER]" at bounding box center [403, 80] width 417 height 23
drag, startPoint x: 311, startPoint y: 74, endPoint x: 220, endPoint y: 85, distance: 91.8
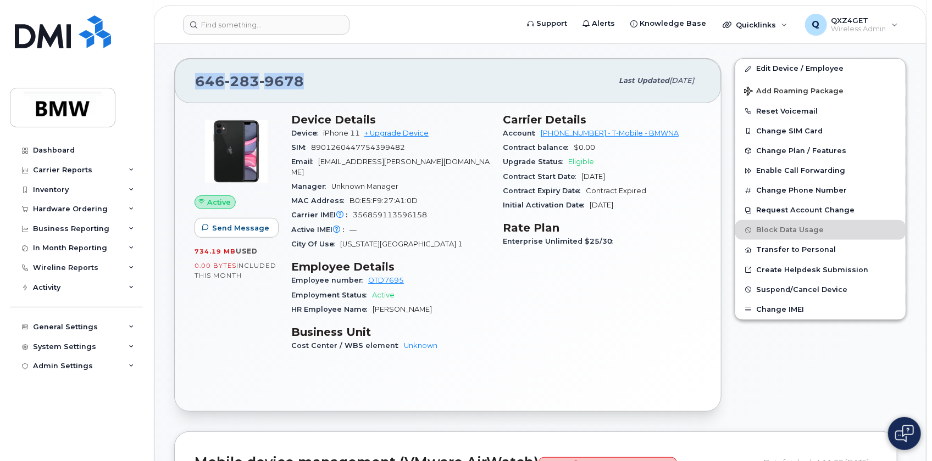
click at [220, 85] on div "[PHONE_NUMBER]" at bounding box center [403, 80] width 417 height 23
copy span "[PHONE_NUMBER]"
click at [236, 21] on input at bounding box center [266, 25] width 166 height 20
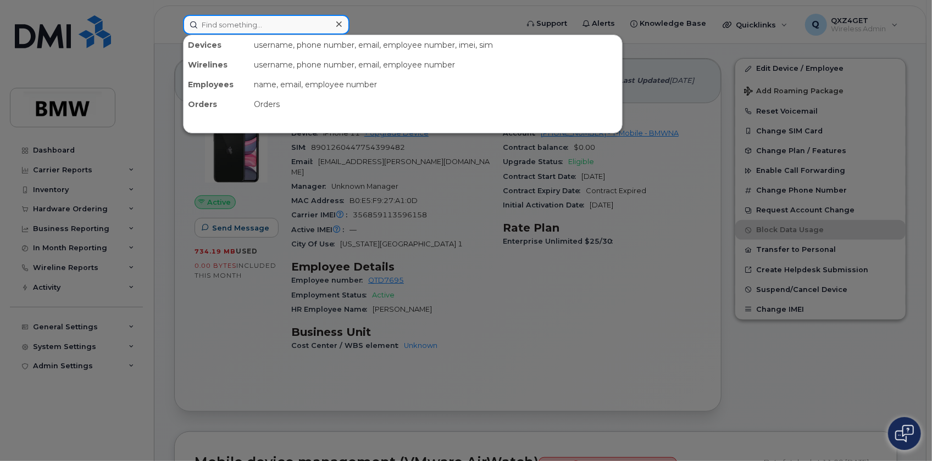
paste input "[PERSON_NAME]"
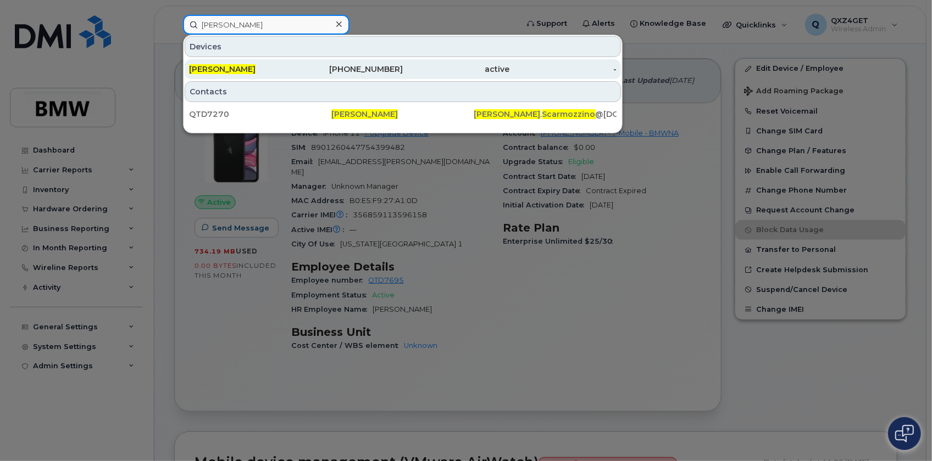
type input "Joseph Scarmozzino"
click at [242, 64] on div "Joseph Scarmozzino" at bounding box center [242, 69] width 107 height 11
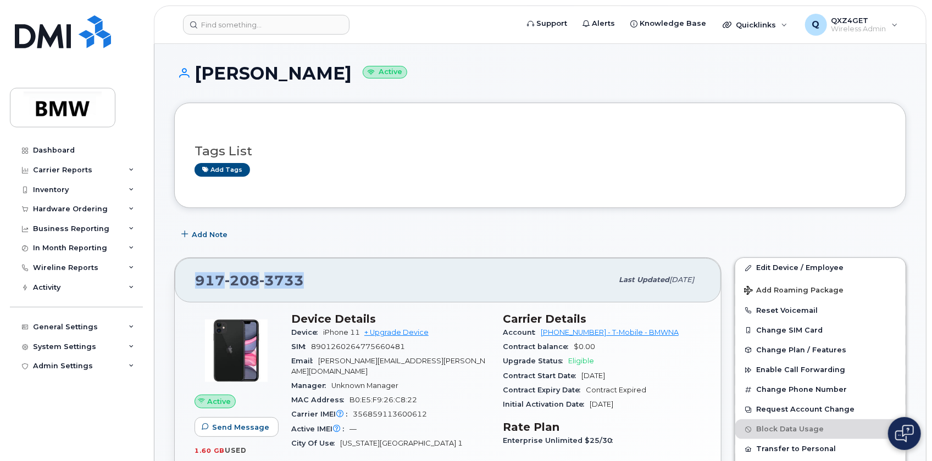
drag, startPoint x: 309, startPoint y: 278, endPoint x: 200, endPoint y: 280, distance: 108.8
click at [192, 281] on div "917 208 3733 Last updated Aug 12, 2025" at bounding box center [448, 280] width 546 height 44
copy span "917 208 3733"
click at [260, 27] on input at bounding box center [266, 25] width 166 height 20
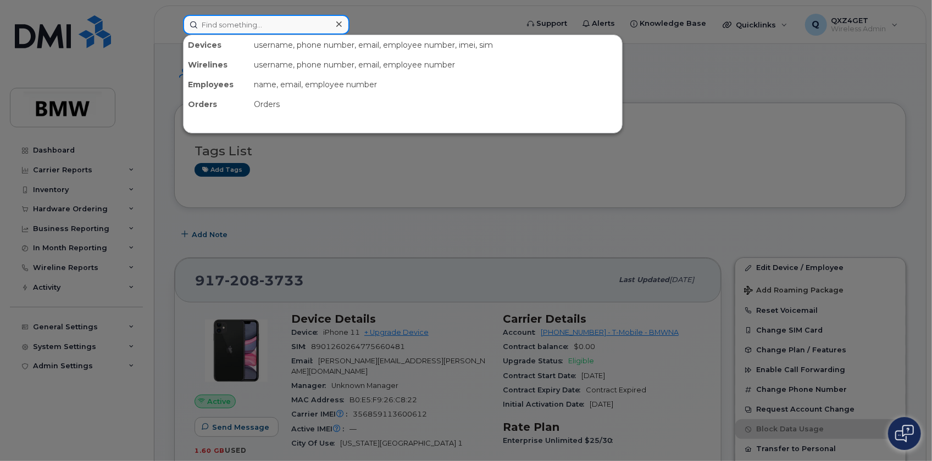
paste input "Claudio Aragao"
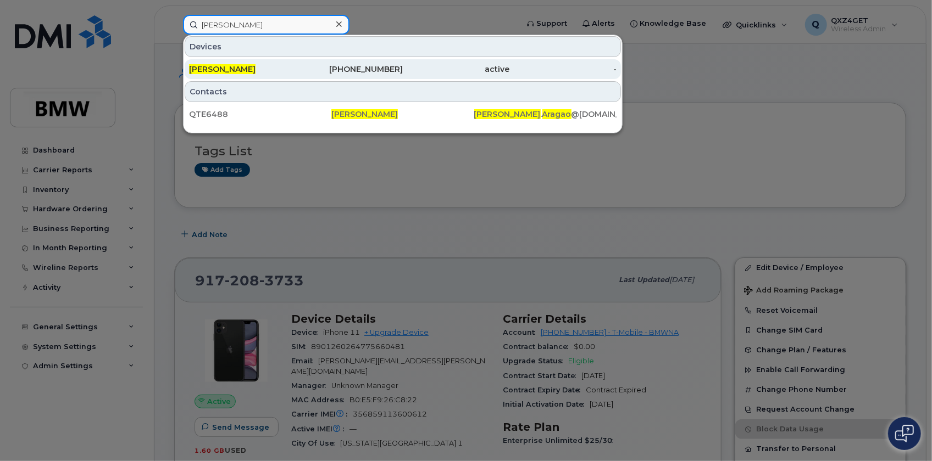
type input "Claudio Aragao"
click at [364, 64] on div "646-627-3338" at bounding box center [349, 69] width 107 height 11
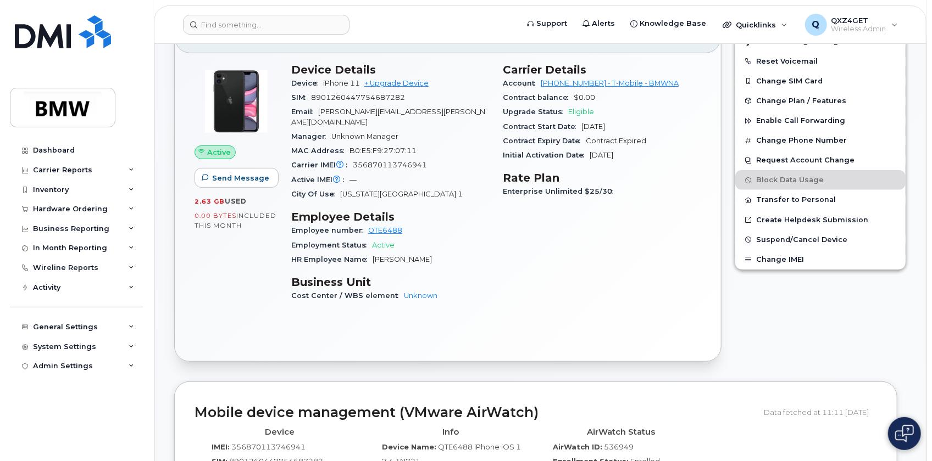
scroll to position [199, 0]
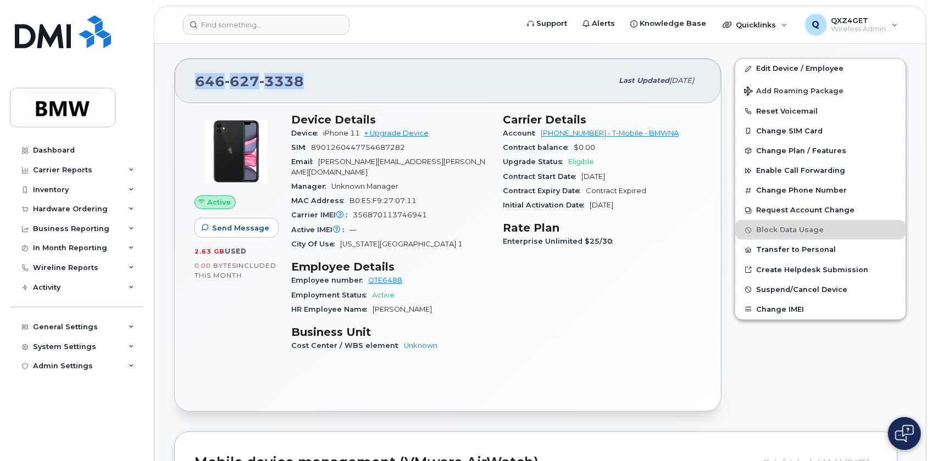
drag, startPoint x: 305, startPoint y: 76, endPoint x: 200, endPoint y: 77, distance: 105.5
click at [199, 79] on div "646 627 3338" at bounding box center [403, 80] width 417 height 23
copy span "646 627 3338"
click at [260, 35] on header "Support Alerts Knowledge Base Quicklinks Suspend / Cancel Device Change SIM Car…" at bounding box center [540, 24] width 772 height 38
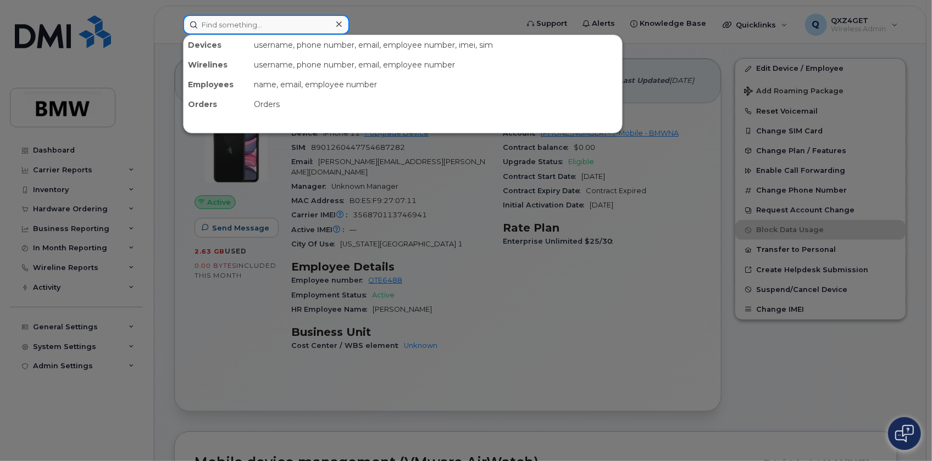
click at [277, 24] on input at bounding box center [266, 25] width 166 height 20
click at [258, 22] on input at bounding box center [266, 25] width 166 height 20
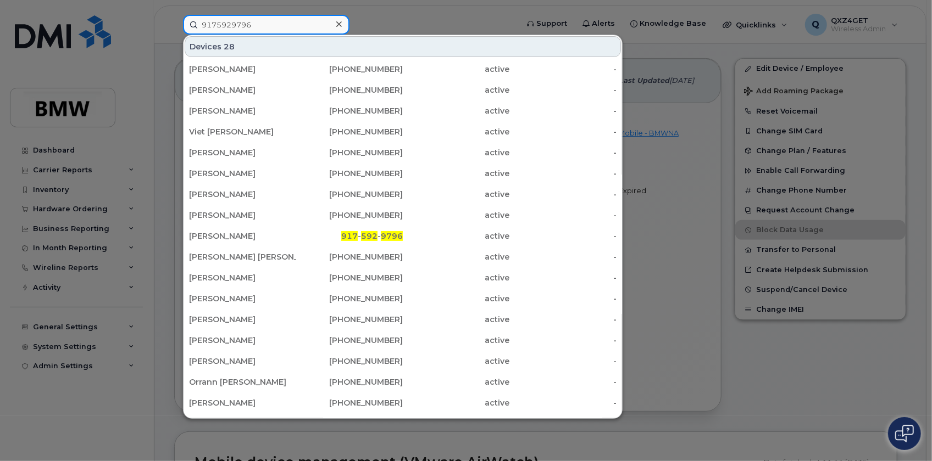
type input "9175929796"
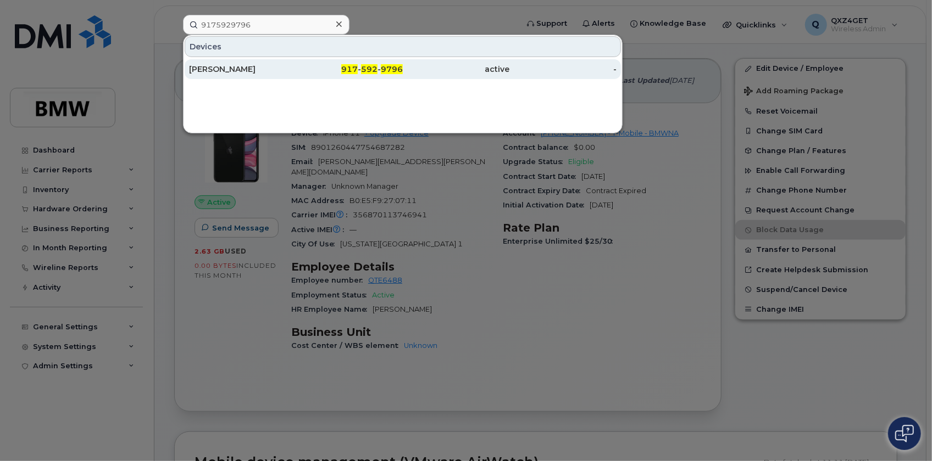
click at [207, 74] on div "Marcus Dais" at bounding box center [242, 69] width 107 height 11
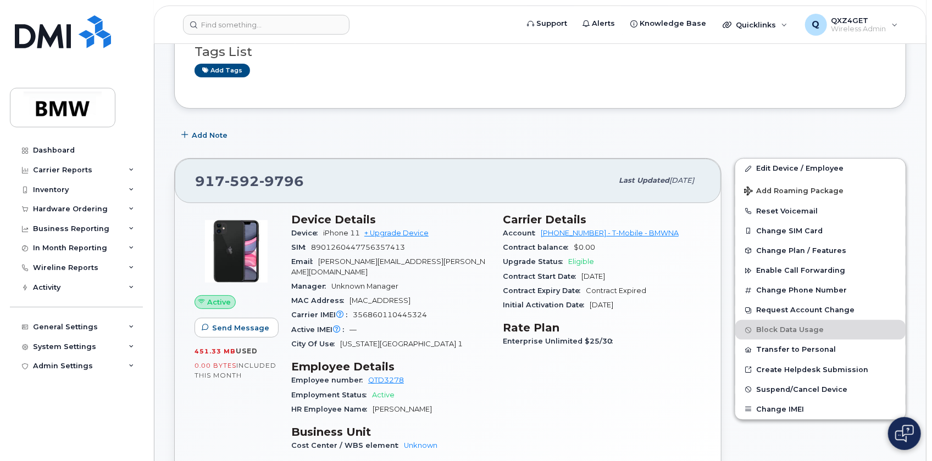
scroll to position [49, 0]
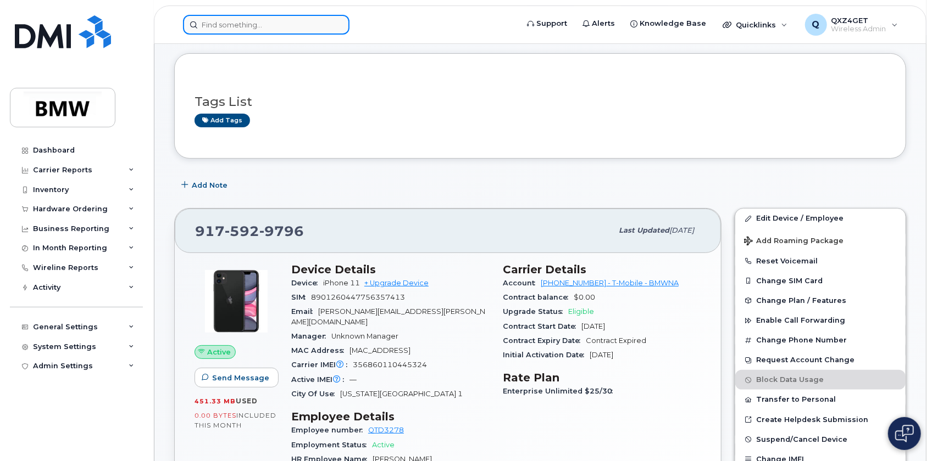
click at [255, 21] on input at bounding box center [266, 25] width 166 height 20
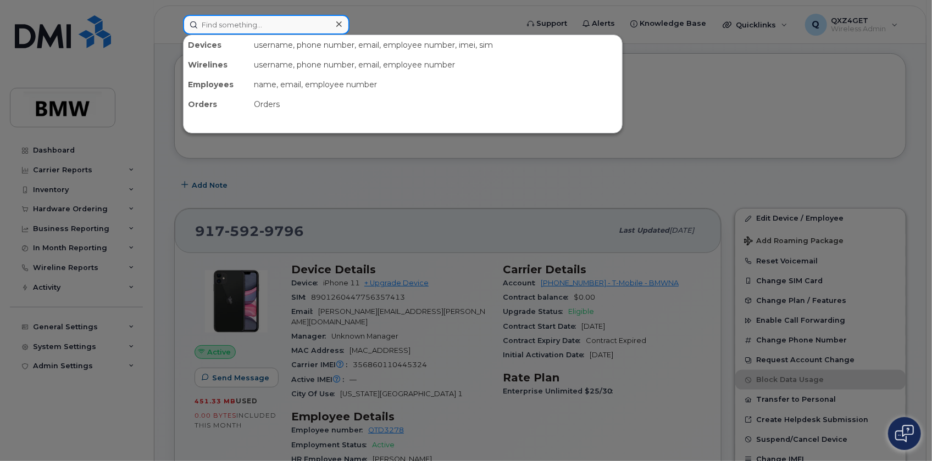
paste input "[PHONE_NUMBER]"
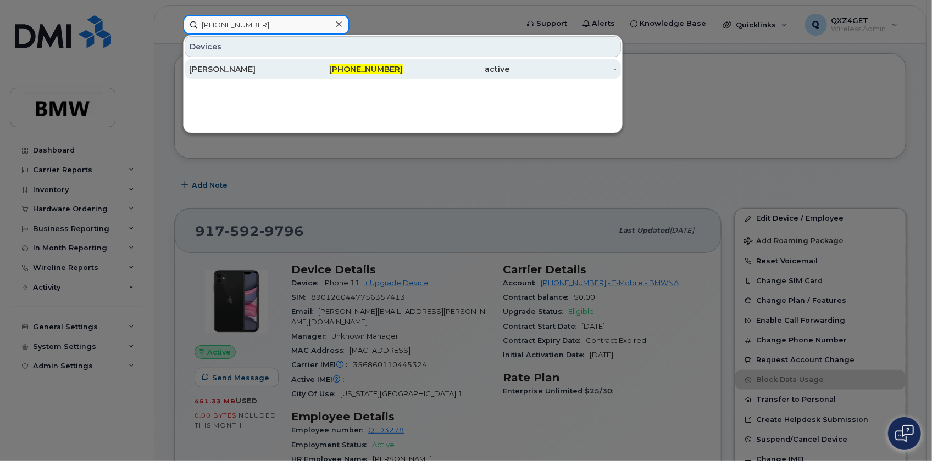
type input "[PHONE_NUMBER]"
click at [296, 76] on div "[PERSON_NAME]" at bounding box center [349, 69] width 107 height 20
